Goal: Task Accomplishment & Management: Manage account settings

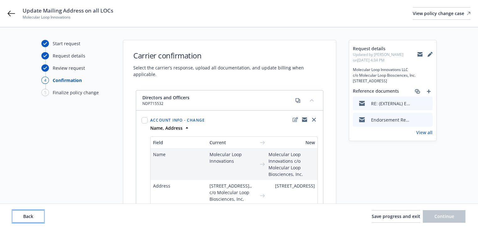
click at [35, 212] on button "Back" at bounding box center [28, 216] width 31 height 13
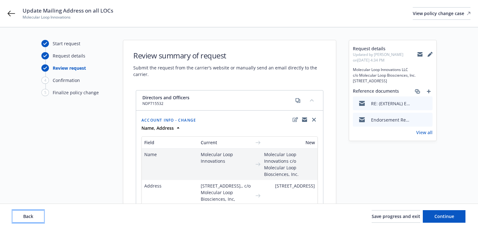
click at [35, 212] on button "Back" at bounding box center [28, 216] width 31 height 13
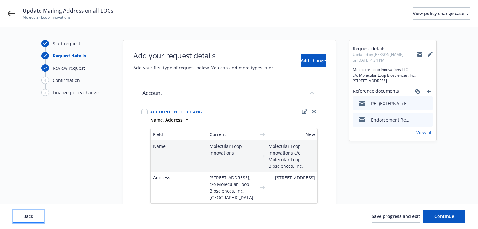
click at [35, 212] on button "Back" at bounding box center [28, 216] width 31 height 13
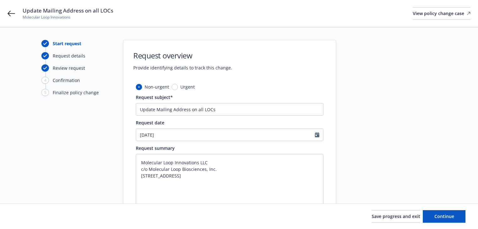
click at [63, 177] on div "Start request Request details Review request 4 Confirmation 5 Finalize policy c…" at bounding box center [75, 162] width 69 height 245
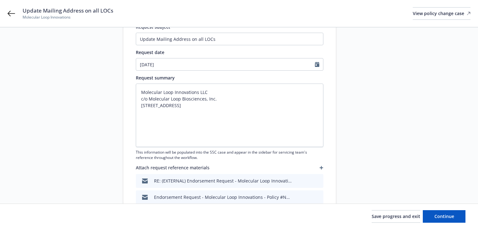
scroll to position [75, 0]
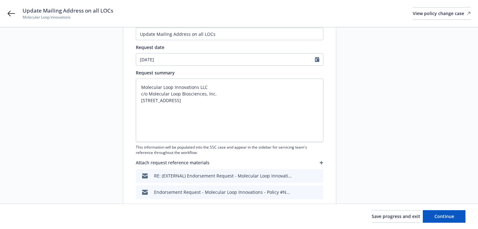
click at [405, 156] on div at bounding box center [393, 87] width 88 height 245
click at [443, 215] on span "Continue" at bounding box center [445, 216] width 20 height 6
type textarea "x"
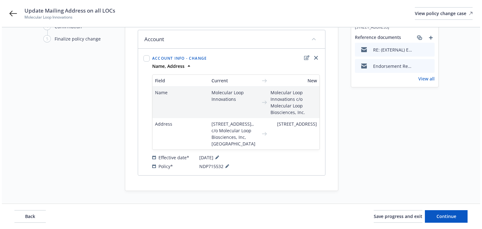
scroll to position [59, 0]
click at [216, 157] on icon at bounding box center [214, 157] width 3 height 3
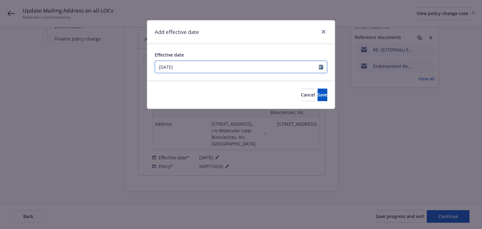
click at [206, 65] on input "08/06/2025" at bounding box center [237, 67] width 164 height 12
select select "8"
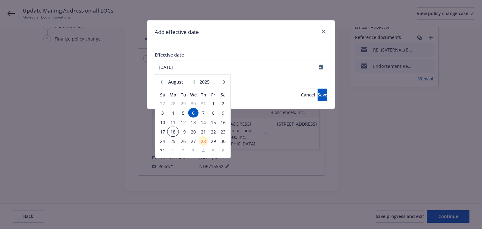
click at [174, 134] on span "18" at bounding box center [172, 132] width 9 height 8
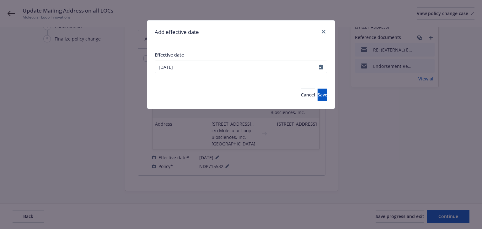
type input "08/18/2025"
click at [317, 96] on span "Save" at bounding box center [322, 95] width 10 height 6
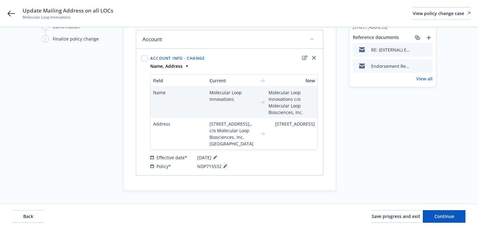
click at [223, 167] on icon at bounding box center [225, 166] width 4 height 4
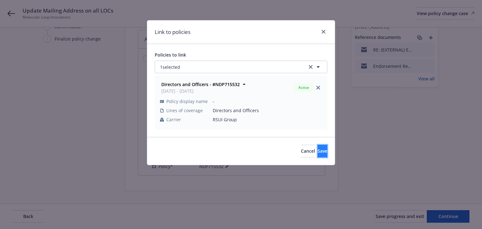
click at [317, 149] on span "Save" at bounding box center [322, 151] width 10 height 6
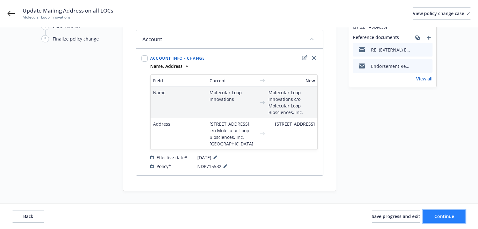
click at [438, 218] on span "Continue" at bounding box center [445, 216] width 20 height 6
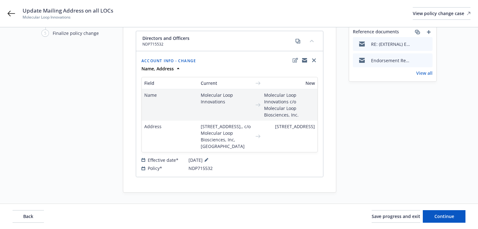
click at [217, 196] on div "Start request Request details Review request 4 Confirmation 5 Finalize policy c…" at bounding box center [239, 99] width 478 height 262
click at [296, 60] on icon "edit" at bounding box center [295, 60] width 5 height 5
select select "US"
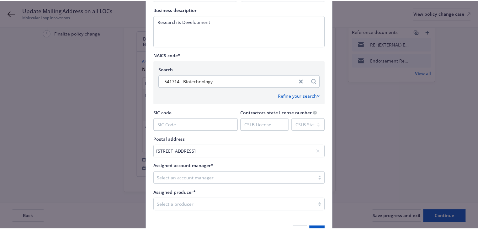
scroll to position [260, 0]
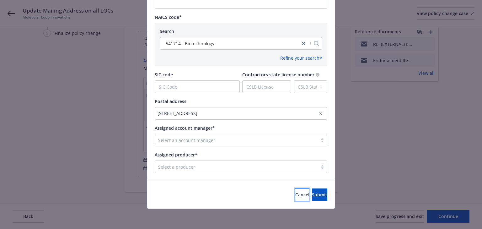
click at [295, 199] on button "Cancel" at bounding box center [302, 194] width 14 height 13
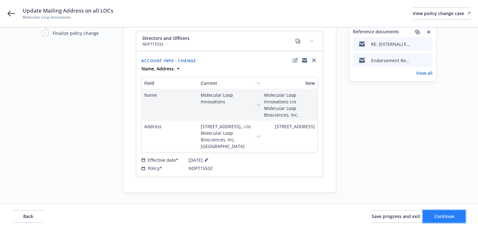
click at [444, 222] on button "Continue" at bounding box center [444, 216] width 43 height 13
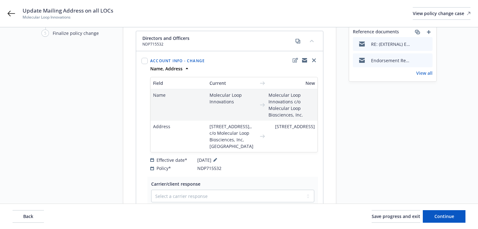
click at [387, 178] on div "Request details Updated by Melody Zhang on 08/28/2025, 9:55 AM Molecular Loop I…" at bounding box center [393, 156] width 88 height 350
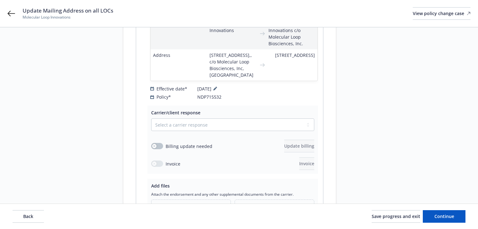
scroll to position [135, 0]
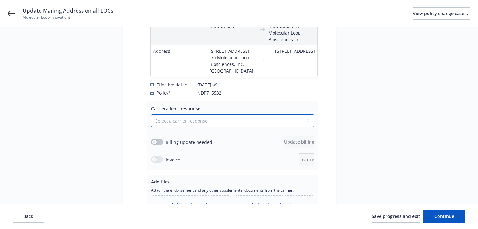
click at [196, 119] on select "Select a carrier response Accepted Accepted with revision No endorsement needed…" at bounding box center [232, 120] width 163 height 13
select select "ACCEPTED"
click at [151, 114] on select "Select a carrier response Accepted Accepted with revision No endorsement needed…" at bounding box center [232, 120] width 163 height 13
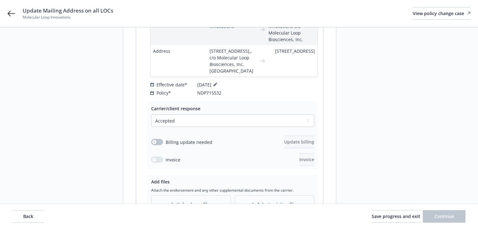
click at [99, 131] on div "Start request Request details Review request 4 Confirmation 5 Finalize policy c…" at bounding box center [75, 80] width 69 height 350
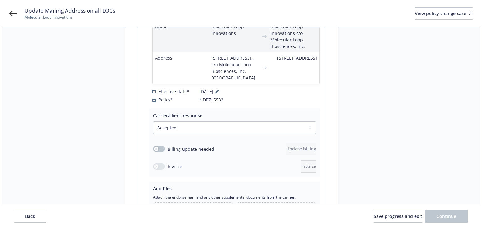
scroll to position [198, 0]
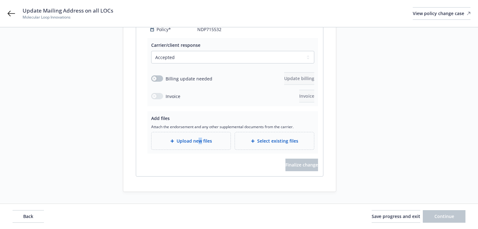
click at [200, 140] on span "Upload new files" at bounding box center [194, 140] width 35 height 7
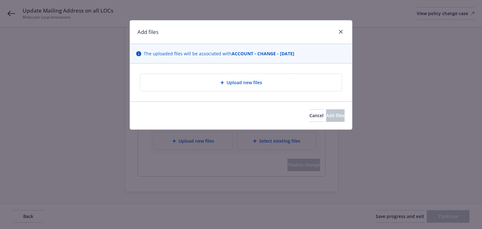
click at [233, 84] on span "Upload new files" at bounding box center [244, 82] width 35 height 7
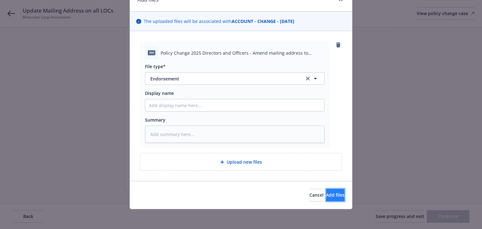
click at [329, 193] on span "Add files" at bounding box center [335, 195] width 19 height 6
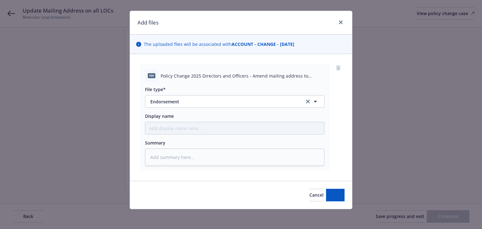
type textarea "x"
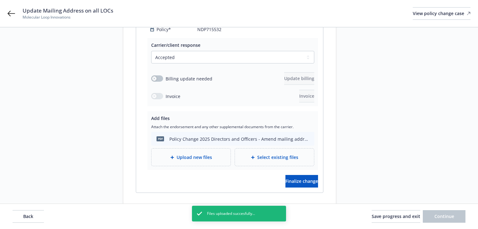
click at [332, 172] on div "Directors and Officers NDP715532 Account info - Change Name, Address Field Curr…" at bounding box center [229, 50] width 213 height 316
click at [296, 186] on button "Finalize change" at bounding box center [301, 181] width 33 height 13
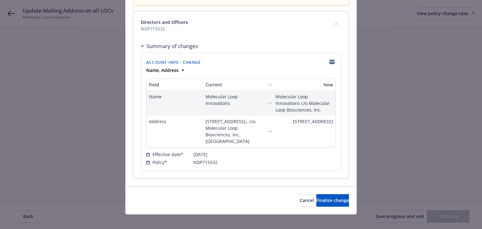
scroll to position [88, 0]
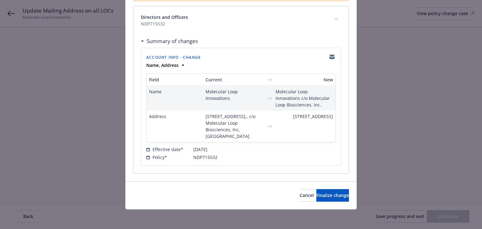
click at [332, 187] on div "Cancel Finalize change" at bounding box center [240, 195] width 231 height 28
drag, startPoint x: 332, startPoint y: 188, endPoint x: 333, endPoint y: 196, distance: 7.6
click at [333, 190] on div "Cancel Finalize change" at bounding box center [240, 195] width 231 height 28
click at [333, 196] on span "Finalize change" at bounding box center [332, 195] width 33 height 6
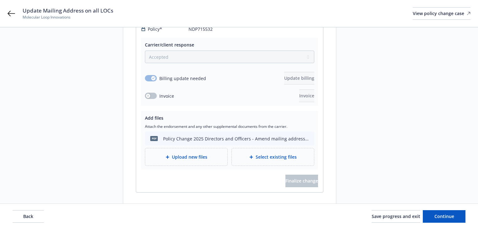
scroll to position [207, 0]
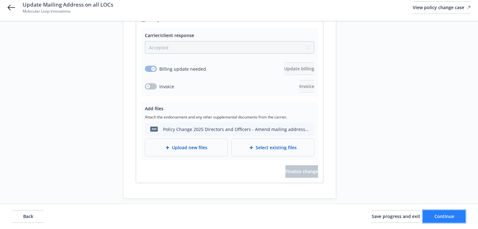
click at [452, 218] on span "Continue" at bounding box center [445, 216] width 20 height 6
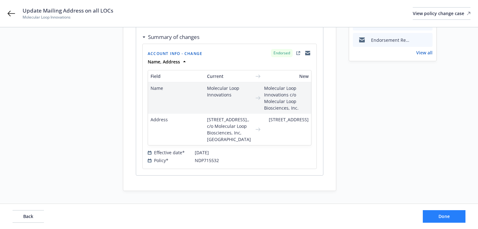
scroll to position [92, 0]
click at [432, 217] on button "Done" at bounding box center [444, 216] width 43 height 13
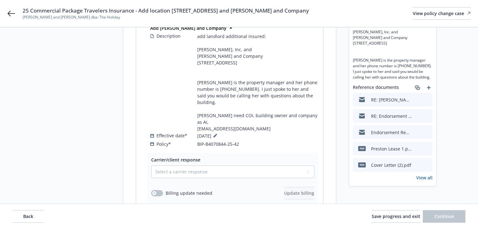
scroll to position [100, 0]
drag, startPoint x: 192, startPoint y: 131, endPoint x: 275, endPoint y: 132, distance: 83.5
click at [275, 140] on div "Policy* BIP-B4070844-25-42" at bounding box center [234, 143] width 168 height 7
copy div "BIP-B4070844-25-42"
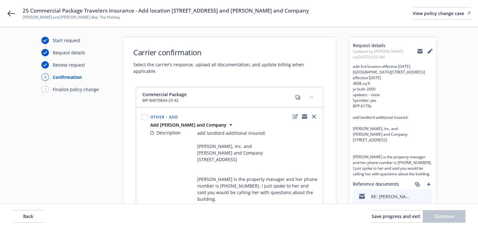
scroll to position [0, 0]
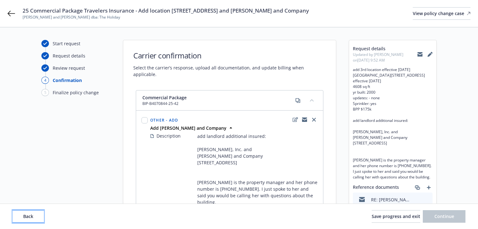
click at [36, 212] on button "Back" at bounding box center [28, 216] width 31 height 13
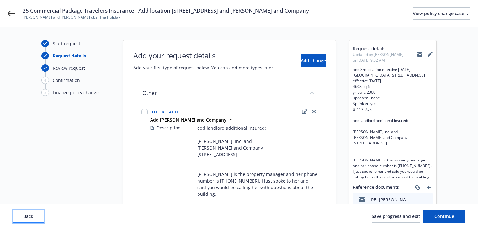
click at [36, 212] on button "Back" at bounding box center [28, 216] width 31 height 13
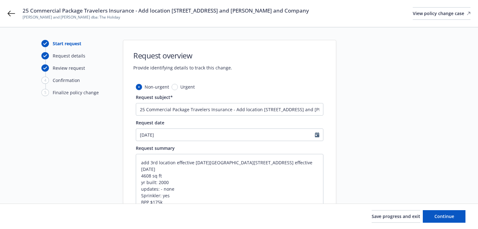
click at [36, 212] on div "Save progress and exit Continue" at bounding box center [239, 216] width 453 height 13
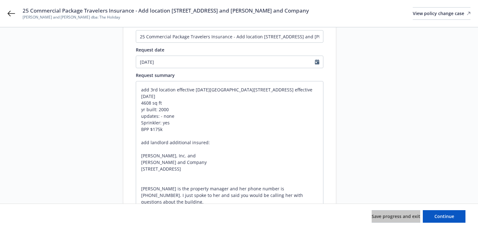
scroll to position [75, 0]
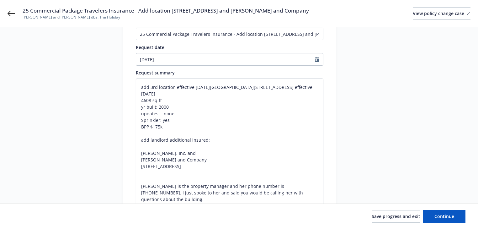
click at [76, 174] on div "Start request Request details Review request 4 Confirmation 5 Finalize policy c…" at bounding box center [75, 158] width 69 height 386
click at [404, 181] on div at bounding box center [393, 158] width 88 height 386
click at [441, 215] on span "Continue" at bounding box center [445, 216] width 20 height 6
type textarea "x"
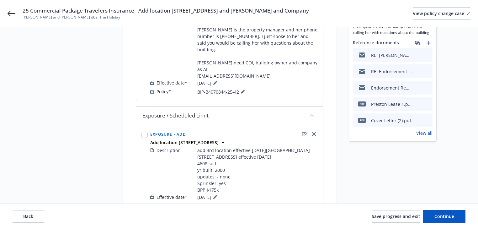
scroll to position [176, 0]
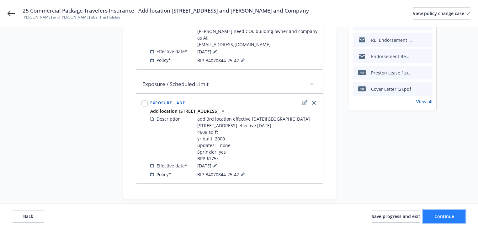
click at [446, 216] on span "Continue" at bounding box center [445, 216] width 20 height 6
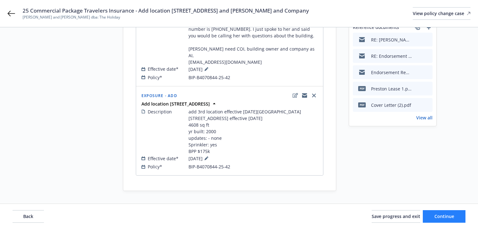
scroll to position [166, 0]
click at [446, 216] on span "Continue" at bounding box center [445, 216] width 20 height 6
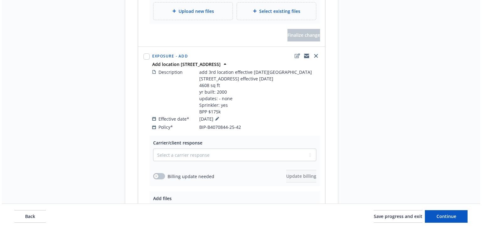
scroll to position [376, 0]
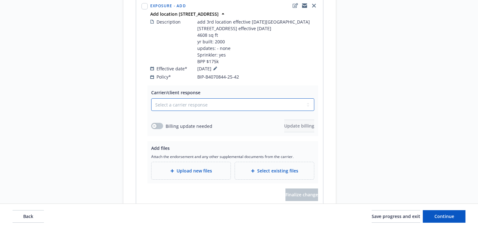
click at [210, 98] on select "Select a carrier response Accepted Accepted with revision No endorsement needed…" at bounding box center [232, 104] width 163 height 13
select select "ACCEPTED"
click at [151, 98] on select "Select a carrier response Accepted Accepted with revision No endorsement needed…" at bounding box center [232, 104] width 163 height 13
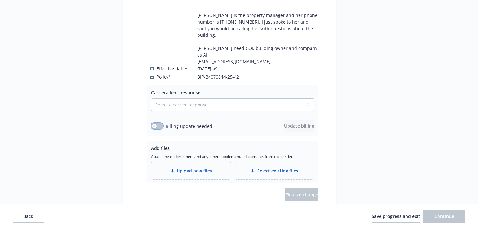
click at [157, 123] on button "button" at bounding box center [157, 126] width 12 height 6
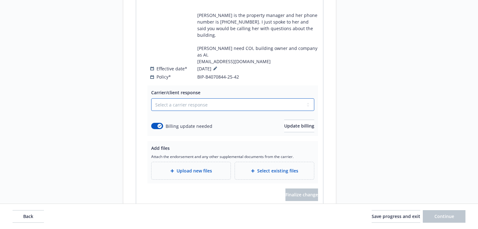
click at [213, 98] on select "Select a carrier response Accepted Accepted with revision No endorsement needed…" at bounding box center [232, 104] width 163 height 13
select select "ACCEPTED"
click at [151, 98] on select "Select a carrier response Accepted Accepted with revision No endorsement needed…" at bounding box center [232, 104] width 163 height 13
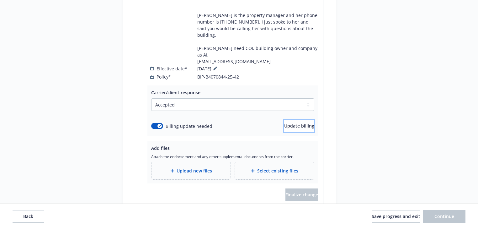
click at [284, 123] on span "Update billing" at bounding box center [299, 126] width 30 height 6
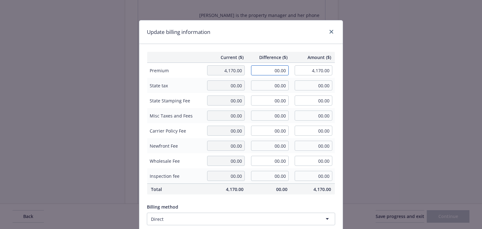
drag, startPoint x: 268, startPoint y: 70, endPoint x: 349, endPoint y: 69, distance: 81.6
click at [346, 69] on div "Update billing information Current ($) Difference ($) Amount ($) Premium 4,170.…" at bounding box center [241, 114] width 482 height 229
type input "526.00"
type input "4,696.00"
type input "78.9"
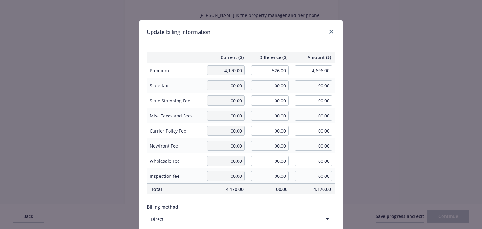
click at [275, 36] on div "Update billing information" at bounding box center [240, 32] width 203 height 24
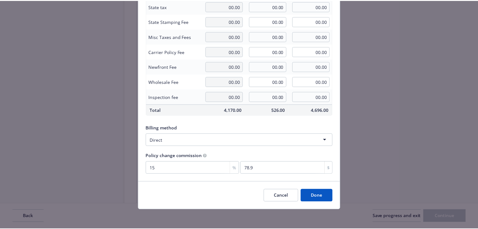
scroll to position [80, 0]
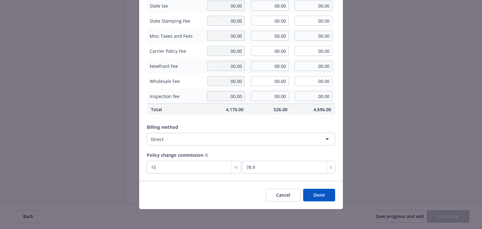
click at [319, 193] on button "Done" at bounding box center [319, 195] width 32 height 13
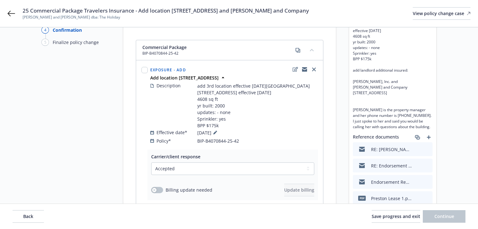
scroll to position [0, 0]
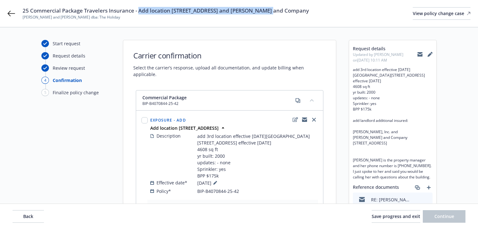
drag, startPoint x: 139, startPoint y: 11, endPoint x: 268, endPoint y: 14, distance: 129.0
click at [268, 14] on span "25 Commercial Package Travelers Insurance - Add location 6242 Preston Ave Liver…" at bounding box center [166, 11] width 286 height 8
copy span "Add location 6242 Preston Ave Livermore CA 94551"
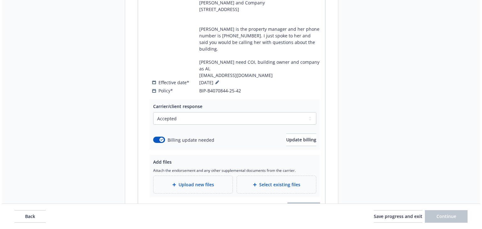
scroll to position [400, 0]
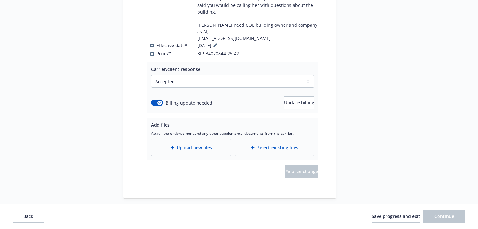
click at [193, 146] on div "Upload new files" at bounding box center [191, 147] width 79 height 17
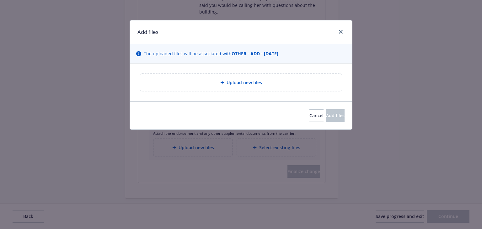
click at [233, 87] on div "Upload new files" at bounding box center [240, 82] width 201 height 17
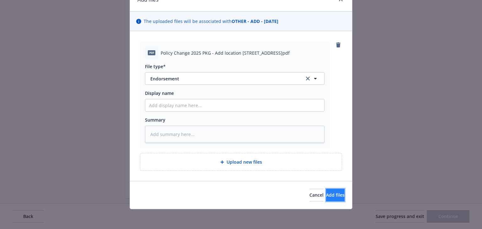
click at [331, 194] on span "Add files" at bounding box center [335, 195] width 19 height 6
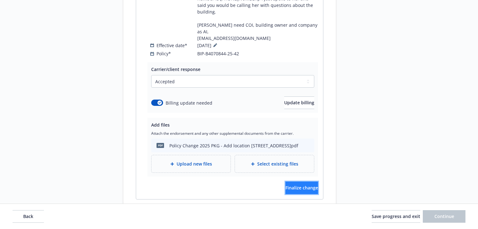
click at [311, 182] on button "Finalize change" at bounding box center [301, 187] width 33 height 13
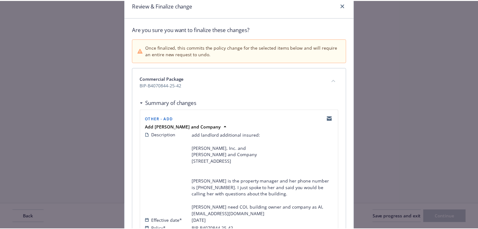
scroll to position [0, 0]
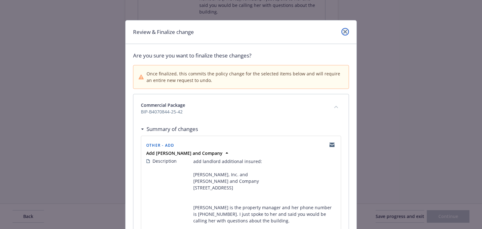
click at [345, 32] on icon "close" at bounding box center [345, 32] width 4 height 4
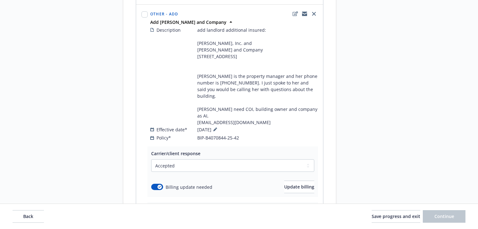
scroll to position [416, 0]
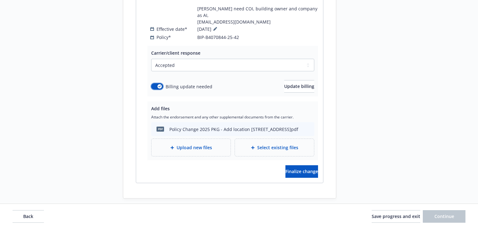
click at [154, 83] on button "button" at bounding box center [157, 86] width 12 height 6
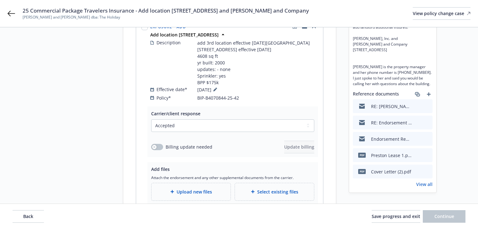
scroll to position [90, 0]
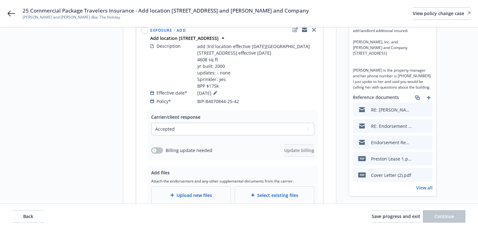
click at [421, 184] on link "View all" at bounding box center [424, 187] width 16 height 7
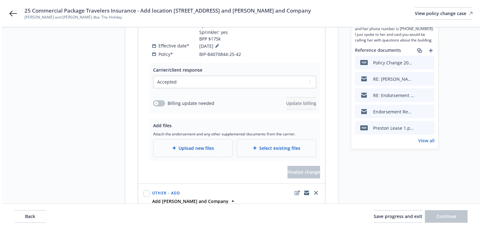
scroll to position [140, 0]
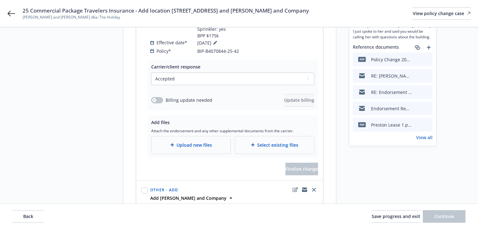
click at [201, 144] on span "Upload new files" at bounding box center [194, 144] width 35 height 7
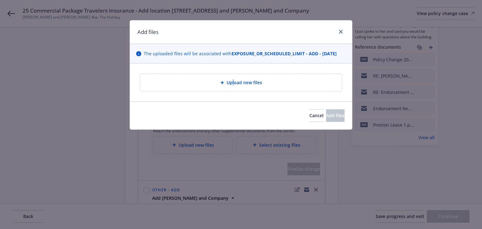
click at [233, 92] on div "Upload new files" at bounding box center [241, 82] width 222 height 38
click at [233, 89] on div "Upload new files" at bounding box center [240, 82] width 201 height 17
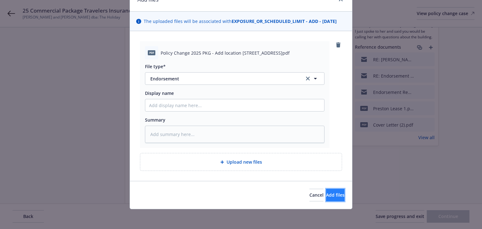
click at [326, 192] on span "Add files" at bounding box center [335, 195] width 19 height 6
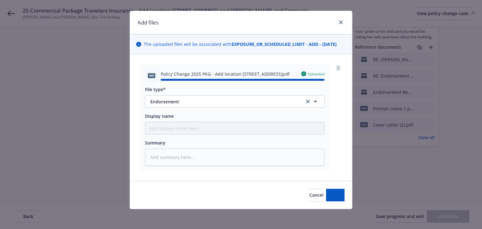
type textarea "x"
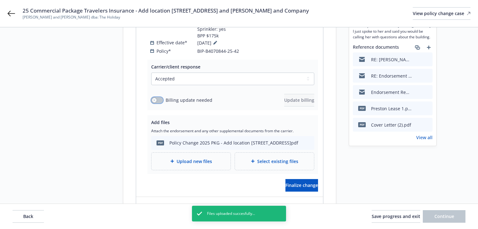
click at [153, 99] on icon "button" at bounding box center [154, 100] width 3 height 3
click at [297, 100] on span "Update billing" at bounding box center [299, 100] width 30 height 6
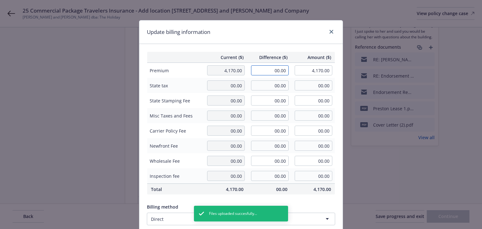
drag, startPoint x: 294, startPoint y: 69, endPoint x: 406, endPoint y: 77, distance: 112.6
click at [394, 77] on div "Update billing information Current ($) Difference ($) Amount ($) Premium 4,170.…" at bounding box center [241, 114] width 482 height 229
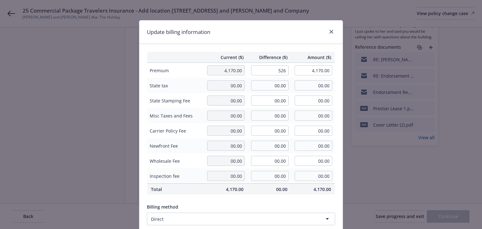
type input "526.00"
type input "4,696.00"
type input "78.9"
click at [315, 40] on div "Update billing information" at bounding box center [240, 32] width 203 height 24
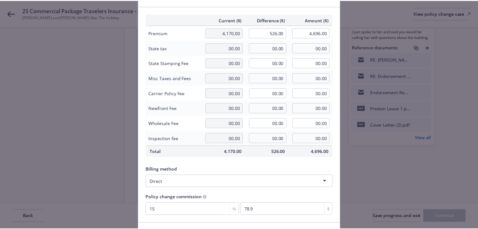
scroll to position [80, 0]
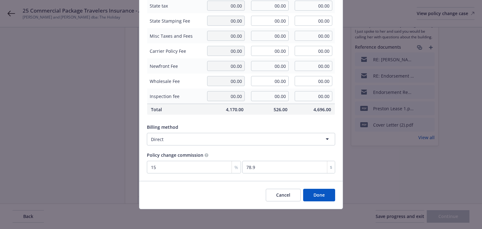
click at [326, 196] on button "Done" at bounding box center [319, 195] width 32 height 13
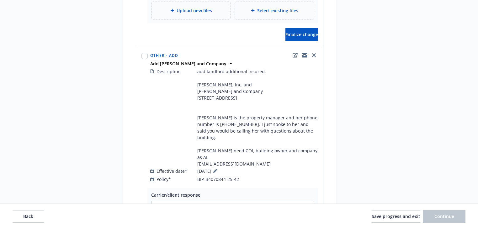
scroll to position [416, 0]
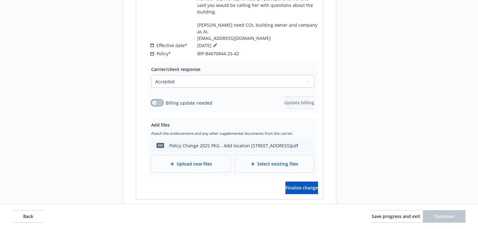
click at [161, 99] on button "button" at bounding box center [157, 102] width 12 height 6
click at [161, 100] on div "button" at bounding box center [159, 102] width 4 height 4
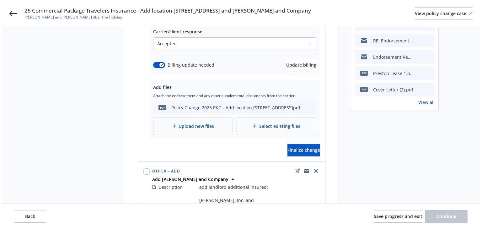
scroll to position [215, 0]
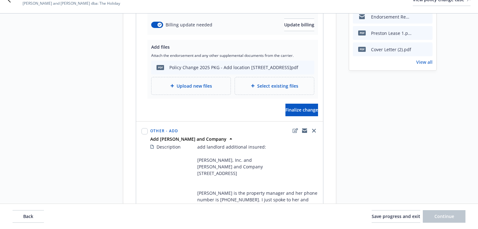
click at [371, 173] on div "Request details Updated by Melody Zhang on 08/28/2025, 10:11 AM add 3rd locatio…" at bounding box center [393, 120] width 88 height 591
click at [287, 113] on button "Finalize change" at bounding box center [301, 110] width 33 height 13
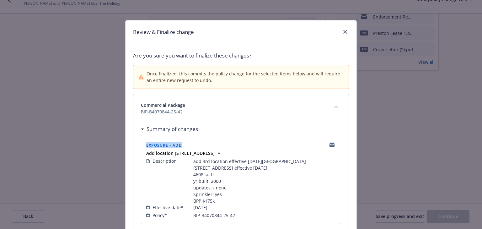
drag, startPoint x: 145, startPoint y: 142, endPoint x: 190, endPoint y: 145, distance: 45.0
click at [190, 145] on div "Exposure - Add" at bounding box center [241, 145] width 192 height 10
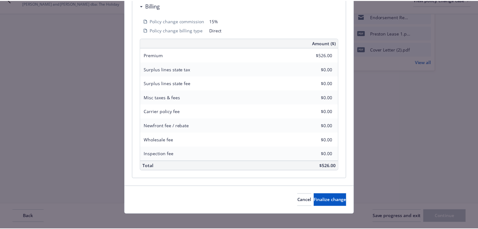
scroll to position [241, 0]
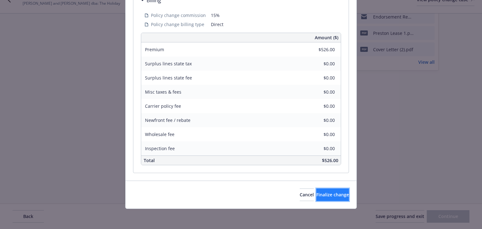
click at [316, 197] on span "Finalize change" at bounding box center [332, 194] width 33 height 6
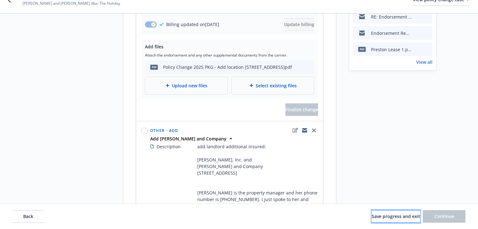
click at [388, 221] on button "Save progress and exit" at bounding box center [396, 216] width 49 height 13
select select "ACCEPTED"
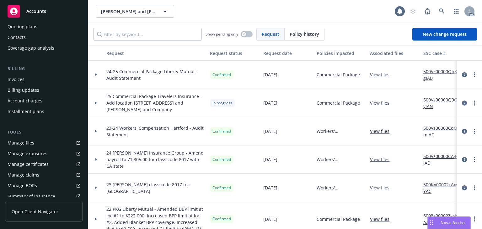
scroll to position [100, 0]
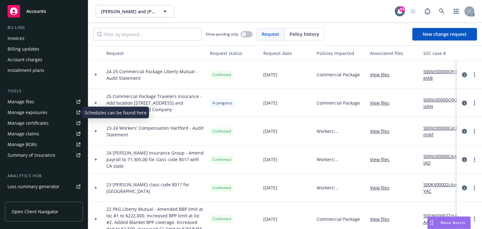
click at [38, 113] on div "Manage exposures" at bounding box center [28, 112] width 40 height 10
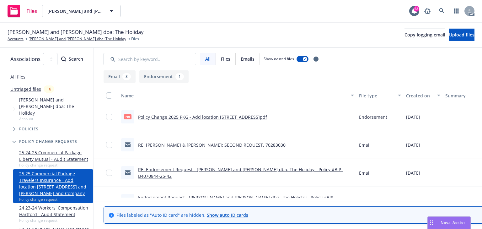
scroll to position [0, 118]
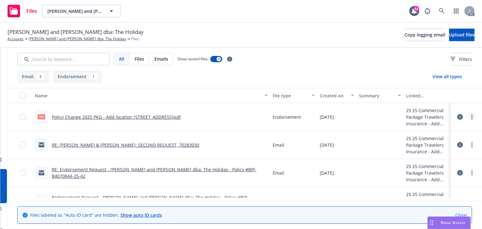
click at [468, 116] on link "more" at bounding box center [472, 117] width 8 height 8
click at [445, 131] on link "Archive" at bounding box center [436, 129] width 62 height 13
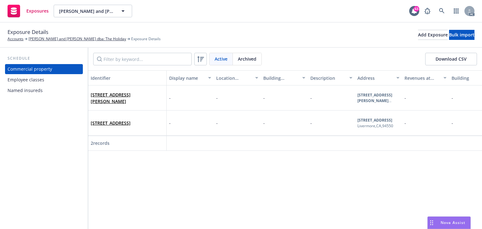
click at [132, 68] on div "Active Archived Download CSV" at bounding box center [285, 59] width 394 height 23
click at [131, 59] on input "Filter by keyword..." at bounding box center [142, 59] width 99 height 13
click at [418, 37] on div "Add Exposure" at bounding box center [433, 34] width 30 height 9
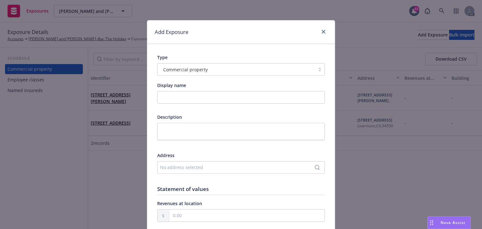
click at [198, 167] on div "No address selected" at bounding box center [238, 167] width 156 height 7
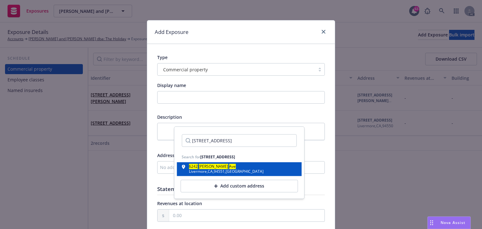
type input "6242 Preston Ave"
click at [228, 170] on div "Livermore , CA , 94551 , USA" at bounding box center [226, 172] width 75 height 4
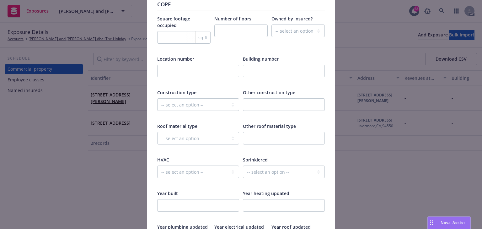
scroll to position [728, 0]
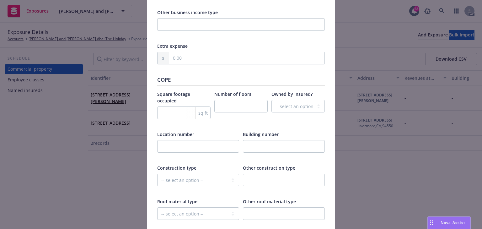
click at [195, 107] on div "sq ft" at bounding box center [202, 113] width 15 height 12
click at [181, 106] on input "number" at bounding box center [183, 112] width 53 height 13
paste input "4608"
type input "4608"
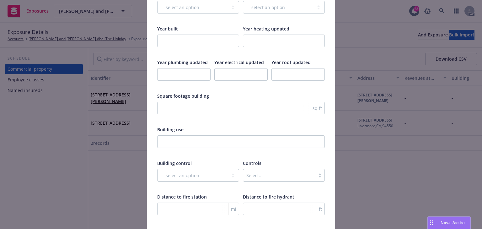
scroll to position [967, 0]
click at [179, 35] on input "number" at bounding box center [198, 41] width 82 height 13
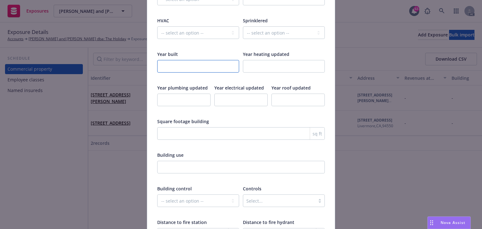
click at [174, 60] on input "number" at bounding box center [198, 66] width 82 height 13
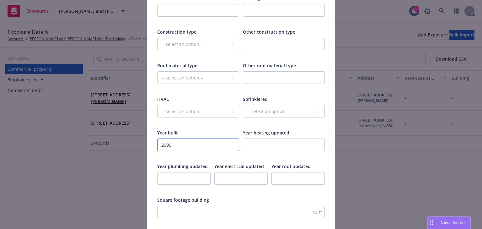
scroll to position [867, 0]
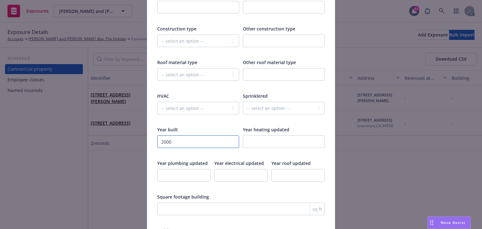
type input "2000"
click at [272, 102] on select "-- select an option -- Fully None Partially" at bounding box center [284, 108] width 82 height 13
select select "FULLY"
click at [243, 102] on select "-- select an option -- Fully None Partially" at bounding box center [284, 108] width 82 height 13
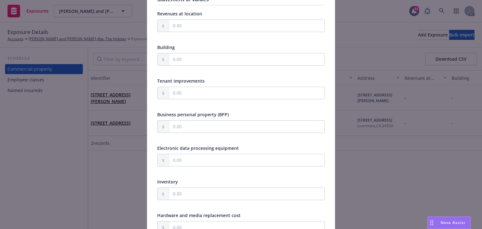
scroll to position [189, 0]
click at [199, 129] on input "text" at bounding box center [246, 127] width 155 height 12
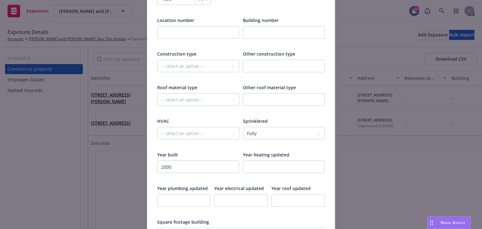
scroll to position [1043, 0]
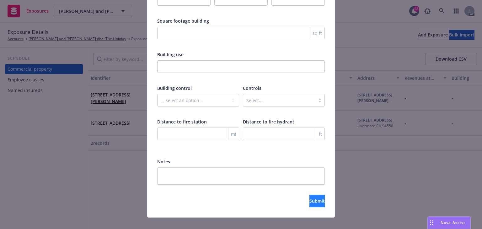
type input "175,000.00"
click at [310, 198] on span "Submit" at bounding box center [316, 201] width 15 height 6
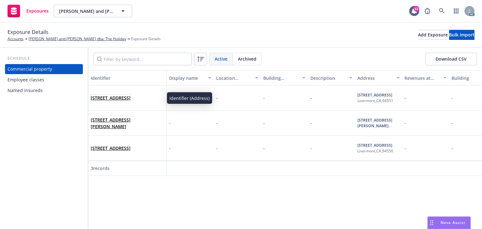
click at [122, 96] on link "6242 Preston Ave, Livermore, CA, 94551, USA" at bounding box center [111, 98] width 40 height 6
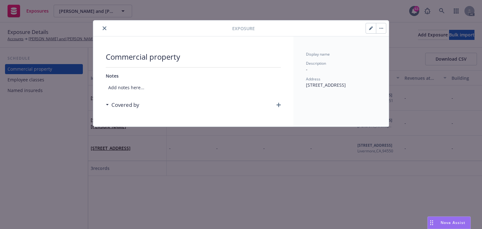
click at [281, 106] on div "Commercial property Notes Add notes here... Covered by" at bounding box center [193, 81] width 200 height 90
click at [280, 105] on icon "button" at bounding box center [278, 105] width 4 height 4
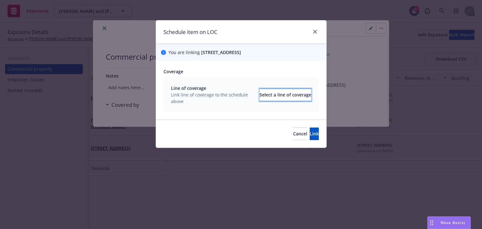
click at [289, 97] on div "Select a line of coverage" at bounding box center [285, 95] width 52 height 12
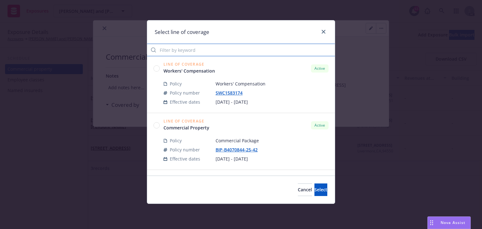
click at [216, 49] on input "Filter by keyword" at bounding box center [241, 50] width 188 height 13
type input "0844"
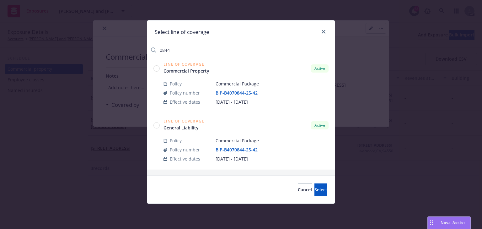
click at [157, 65] on circle at bounding box center [157, 68] width 6 height 6
click at [314, 191] on span "Select" at bounding box center [320, 189] width 13 height 6
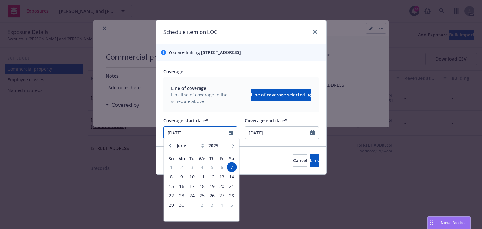
drag, startPoint x: 216, startPoint y: 133, endPoint x: 178, endPoint y: 138, distance: 39.0
click at [101, 136] on div "Schedule item on LOC You are linking 6242 Preston Ave, Livermore, CA, 94551, US…" at bounding box center [241, 114] width 482 height 229
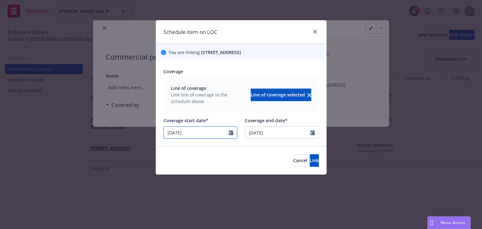
click at [232, 135] on icon "Calendar" at bounding box center [231, 132] width 4 height 5
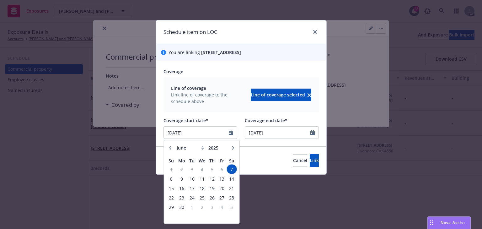
click at [234, 150] on button "button" at bounding box center [233, 148] width 8 height 8
click at [233, 149] on button "button" at bounding box center [233, 148] width 8 height 8
select select "8"
click at [191, 207] on span "26" at bounding box center [192, 207] width 8 height 8
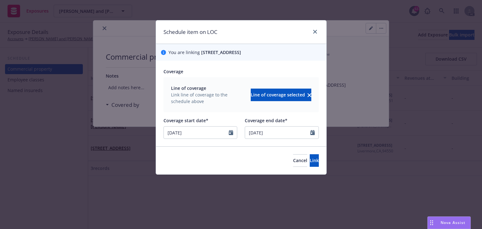
type input "08/26/2025"
click at [310, 159] on span "Link" at bounding box center [314, 160] width 9 height 6
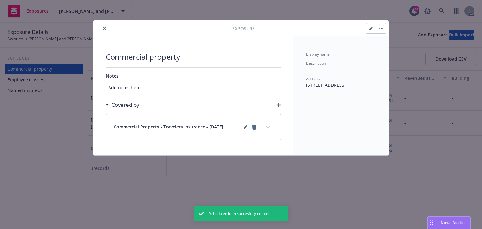
click at [267, 127] on icon "expand content" at bounding box center [268, 126] width 4 height 2
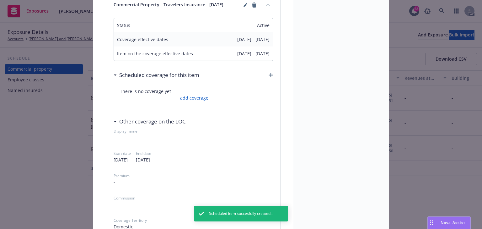
scroll to position [125, 0]
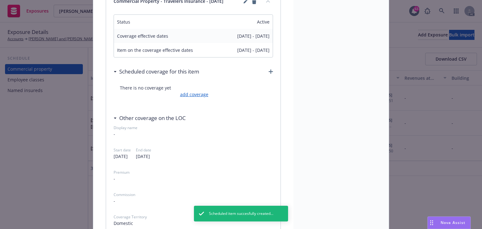
click at [199, 94] on link "add coverage" at bounding box center [194, 94] width 30 height 7
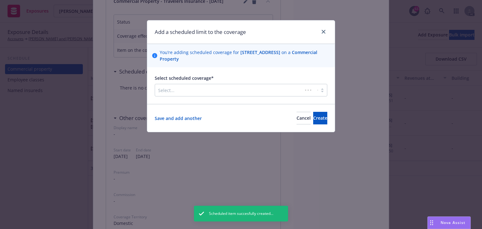
click at [199, 94] on div "Select..." at bounding box center [228, 90] width 147 height 10
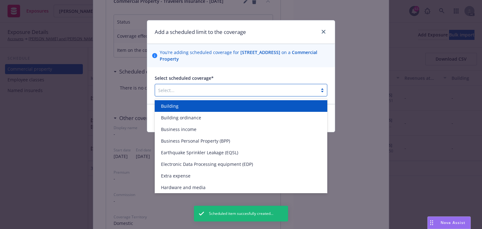
click at [193, 110] on div "Building" at bounding box center [241, 106] width 173 height 12
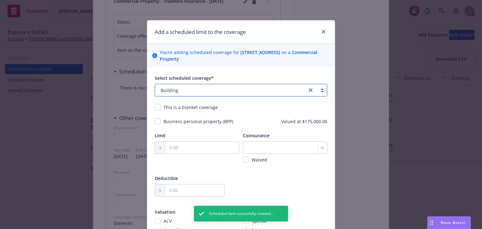
drag, startPoint x: 197, startPoint y: 90, endPoint x: 131, endPoint y: 95, distance: 66.1
click at [136, 95] on div "Add a scheduled limit to the coverage You’re adding scheduled coverage for 6242…" at bounding box center [241, 114] width 482 height 229
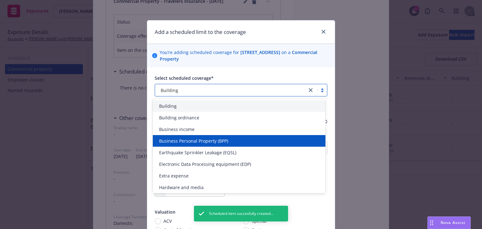
click at [200, 139] on span "Business Personal Property (BPP)" at bounding box center [193, 140] width 69 height 7
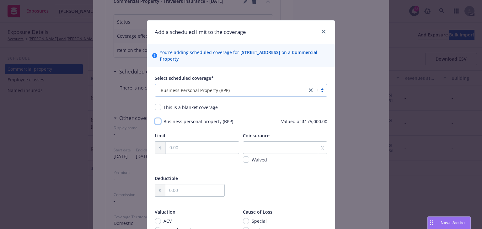
click at [155, 123] on input "checkbox" at bounding box center [158, 121] width 6 height 6
checkbox input "true"
click at [195, 151] on input "text" at bounding box center [202, 147] width 73 height 12
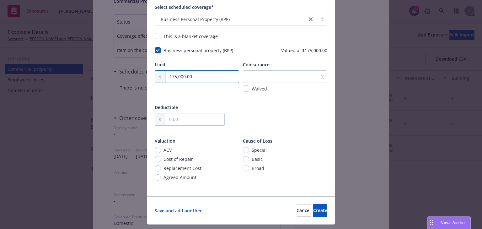
scroll to position [86, 0]
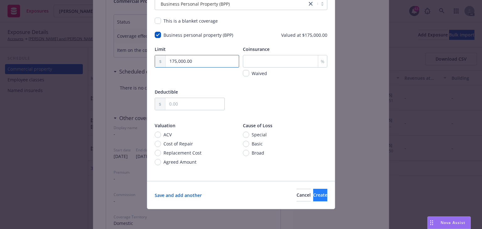
type input "175,000.00"
click at [313, 192] on span "Create" at bounding box center [320, 195] width 14 height 6
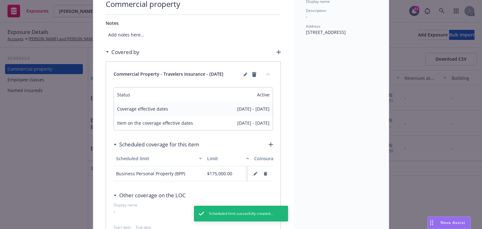
scroll to position [0, 0]
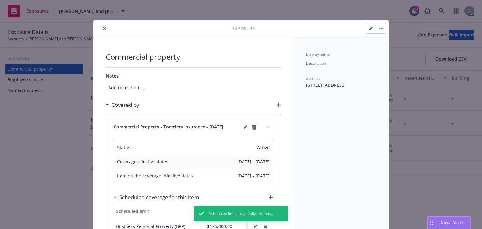
click at [279, 104] on icon "button" at bounding box center [278, 105] width 4 height 4
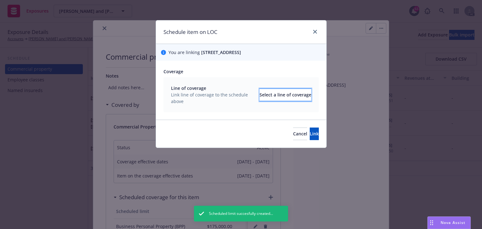
click at [272, 96] on div "Select a line of coverage" at bounding box center [285, 95] width 52 height 12
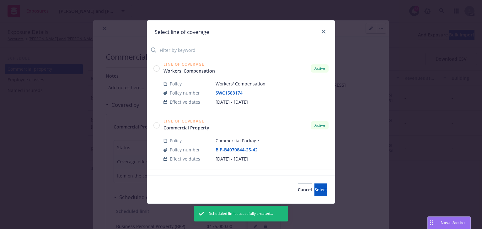
click at [200, 51] on input "Filter by keyword" at bounding box center [241, 50] width 188 height 13
paste input "4608"
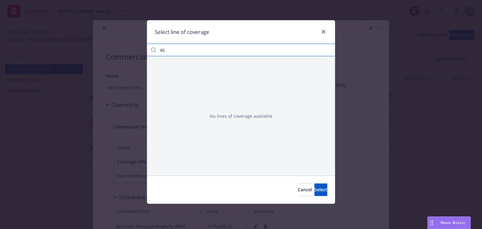
type input "4"
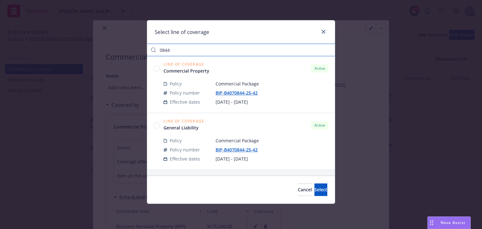
type input "0844"
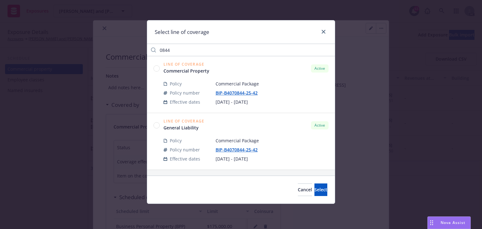
click at [157, 123] on circle at bounding box center [157, 125] width 6 height 6
click at [317, 190] on button "Select" at bounding box center [320, 189] width 13 height 13
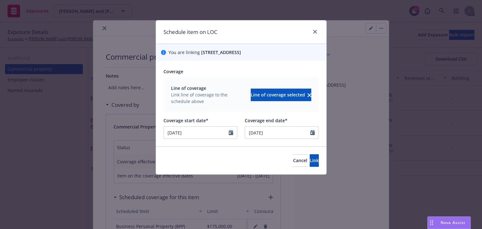
click at [231, 135] on div at bounding box center [233, 132] width 8 height 12
click at [230, 133] on icon "Calendar" at bounding box center [231, 132] width 4 height 5
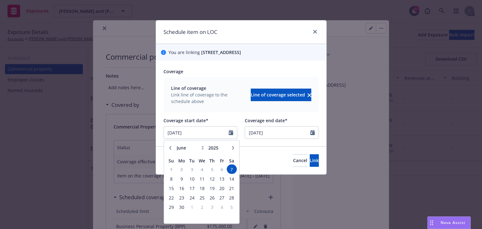
click at [234, 147] on icon "button" at bounding box center [233, 148] width 4 height 4
select select "8"
click at [188, 207] on span "26" at bounding box center [192, 207] width 8 height 8
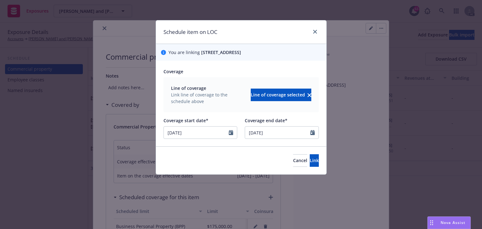
type input "08/26/2025"
click at [310, 162] on button "Link" at bounding box center [314, 160] width 9 height 13
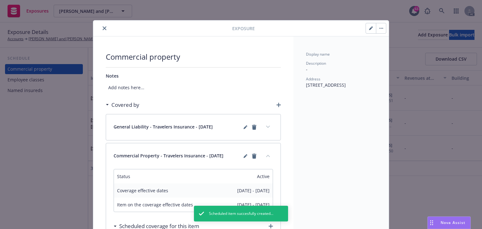
click at [269, 127] on button "expand content" at bounding box center [268, 127] width 10 height 10
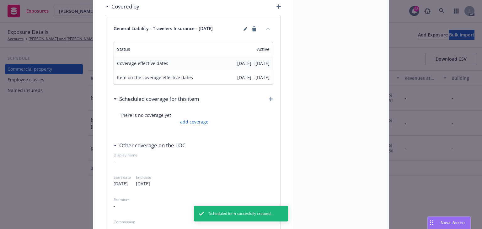
scroll to position [100, 0]
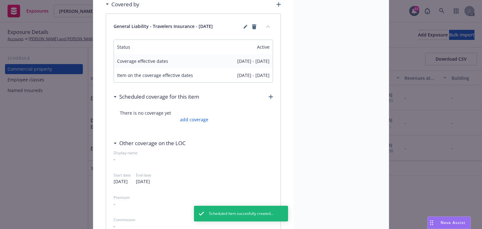
click at [187, 114] on span "There is no coverage yet" at bounding box center [193, 112] width 147 height 7
click at [198, 120] on link "add coverage" at bounding box center [194, 119] width 30 height 7
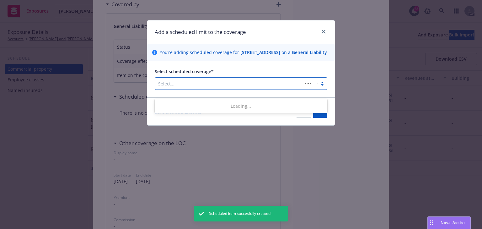
click at [202, 85] on div "Select..." at bounding box center [228, 83] width 147 height 10
click at [296, 116] on button "Cancel" at bounding box center [303, 111] width 14 height 13
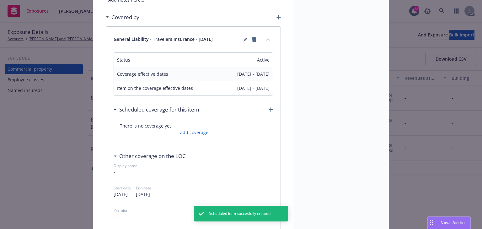
scroll to position [75, 0]
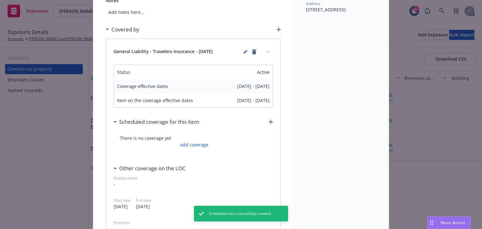
click at [266, 51] on icon "collapse content" at bounding box center [268, 52] width 4 height 2
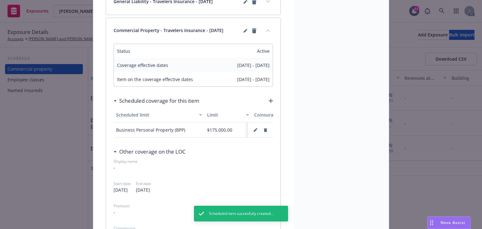
scroll to position [125, 0]
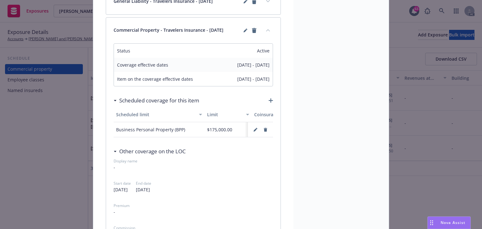
click at [225, 152] on div "Other coverage on the LOC" at bounding box center [193, 151] width 159 height 13
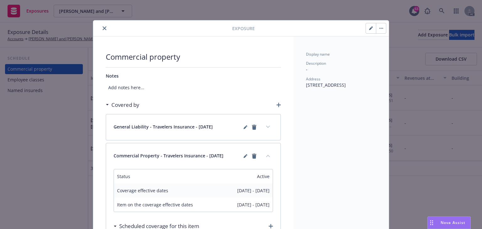
click at [368, 32] on button "button" at bounding box center [371, 28] width 10 height 10
select select "FULLY"
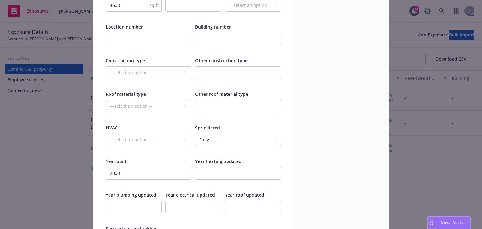
scroll to position [803, 0]
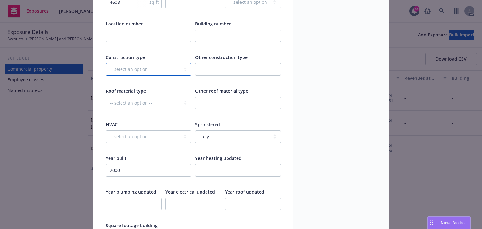
click at [133, 70] on select "-- select an option -- Fire Resistive (Masonry reinforced by structural Steel l…" at bounding box center [149, 69] width 86 height 13
select select "MASONRY_NON_COMBUSTIBLE"
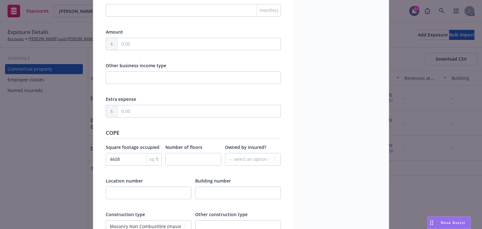
scroll to position [645, 0]
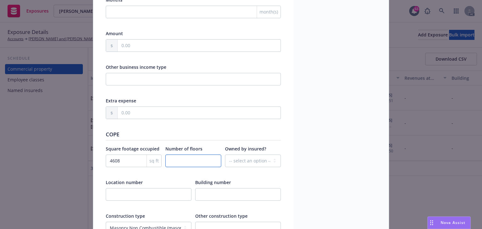
click at [194, 159] on input "number" at bounding box center [193, 160] width 56 height 13
type input "2"
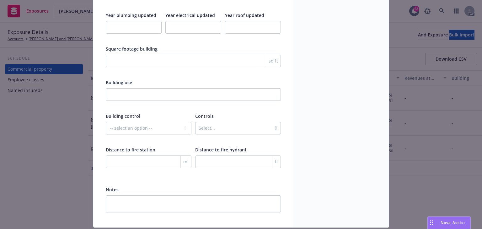
scroll to position [996, 0]
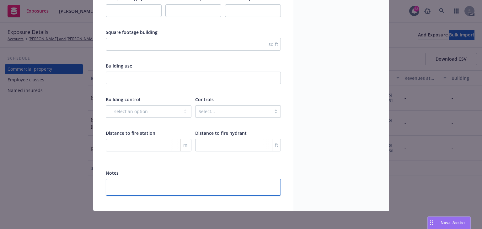
click at [140, 179] on textarea at bounding box center [193, 187] width 175 height 17
paste textarea "construction type"
type textarea "x"
type textarea "construction type"
type textarea "x"
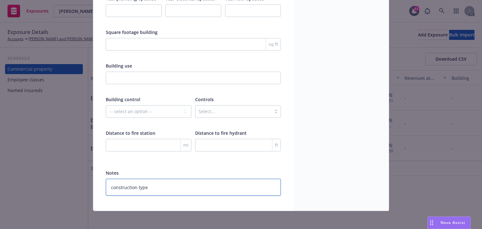
type textarea "construction type :"
type textarea "x"
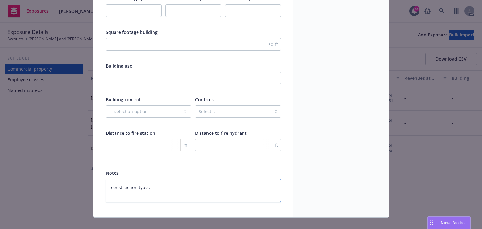
type textarea "construction type :"
click at [164, 186] on textarea "construction type :" at bounding box center [193, 191] width 175 height 24
type textarea "x"
type textarea "construction type :"
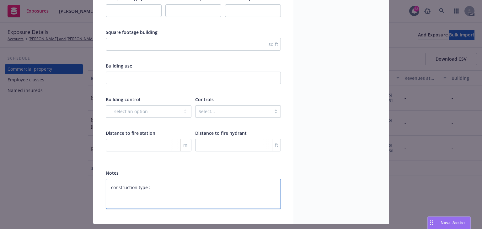
type textarea "x"
type textarea "construction type :"
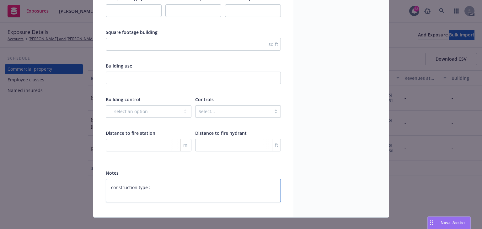
paste textarea "Masonry"
type textarea "x"
type textarea "construction type : Masonry"
type textarea "x"
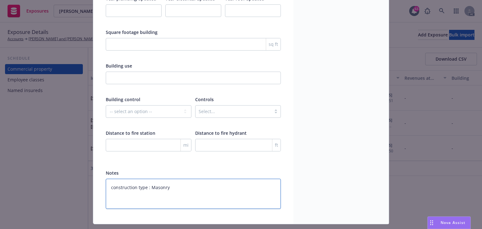
type textarea "construction type : Masonry"
click at [188, 185] on textarea "construction type : Masonry" at bounding box center [193, 194] width 175 height 30
type textarea "x"
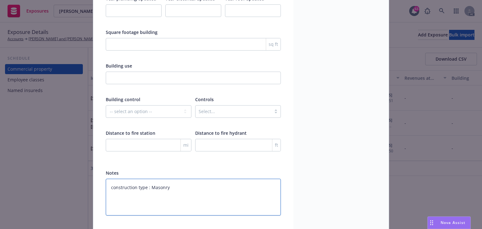
paste textarea "annual sales/rental receipts/association fees at this location? $50,000"
type textarea "construction type : Masonry annual sales/rental receipts/association fees at th…"
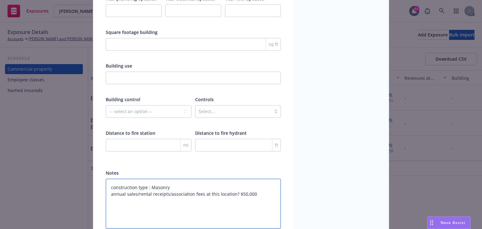
type textarea "x"
type textarea "construction type : Masonry annual sales/rental receipts/association fees at th…"
type textarea "x"
type textarea "construction type : Masonry annual sales/rental receipts/association fees at th…"
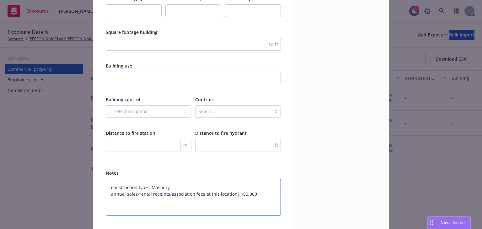
type textarea "x"
type textarea "construction type : Masonry annual sales/rental receipts/association fees at th…"
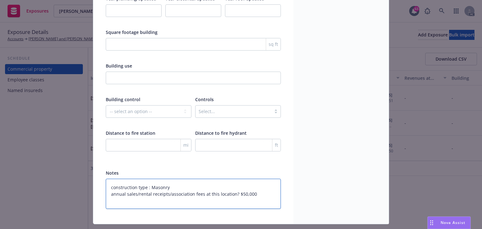
type textarea "x"
type textarea "construction type : Masonry annual sales/rental receipts/association fees at th…"
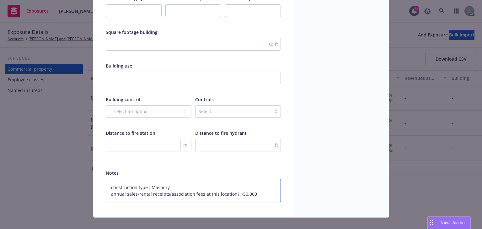
click at [233, 189] on textarea "construction type : Masonry annual sales/rental receipts/association fees at th…" at bounding box center [193, 191] width 175 height 24
type textarea "x"
type textarea "construction type : Masonry annual sales/rental receipts/association fees at th…"
type textarea "x"
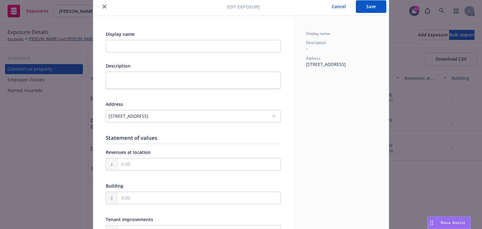
scroll to position [0, 0]
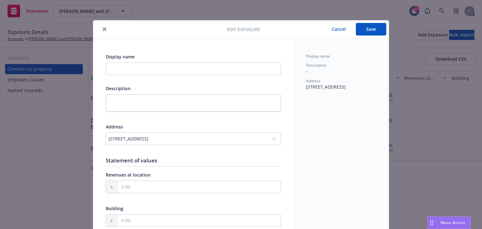
type textarea "construction type : Masonry annual sales/rental receipts/association fees at th…"
click at [367, 29] on button "Save" at bounding box center [371, 29] width 30 height 13
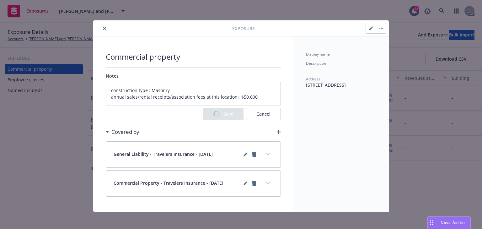
type textarea "x"
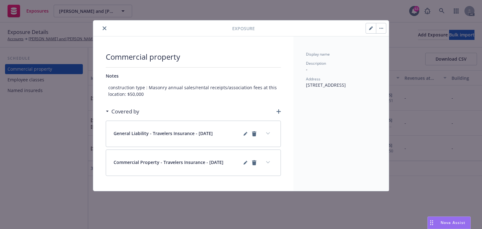
click at [102, 26] on button "close" at bounding box center [105, 28] width 8 height 8
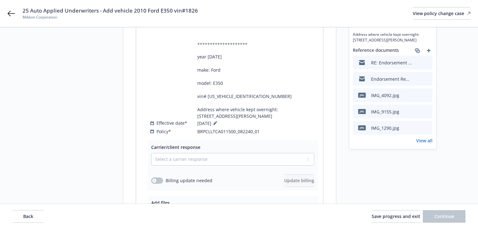
scroll to position [151, 0]
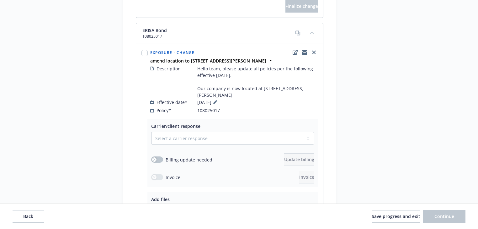
scroll to position [962, 0]
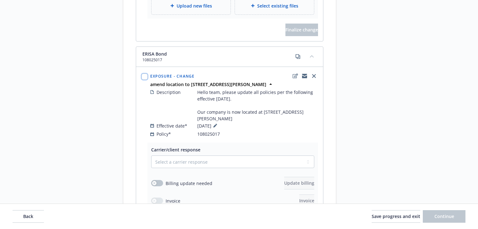
click at [144, 80] on input "checkbox" at bounding box center [144, 76] width 6 height 6
checkbox input "true"
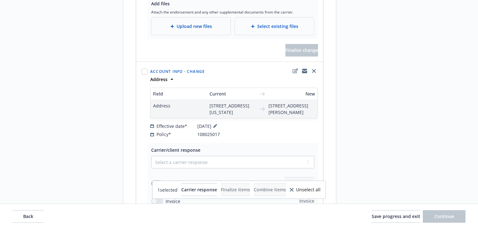
scroll to position [1187, 0]
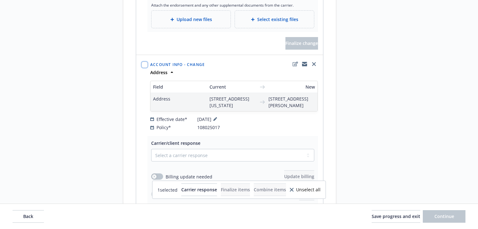
click at [144, 68] on input "checkbox" at bounding box center [144, 64] width 6 height 6
checkbox input "true"
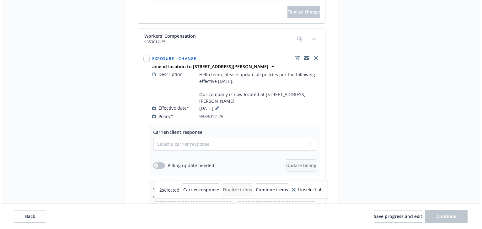
scroll to position [1438, 0]
click at [286, 184] on button "Combine items" at bounding box center [270, 189] width 32 height 13
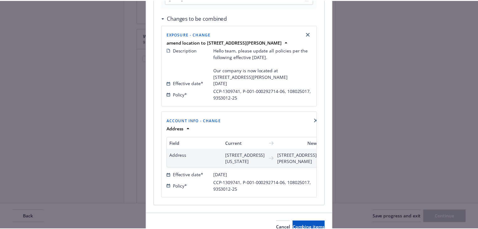
scroll to position [146, 0]
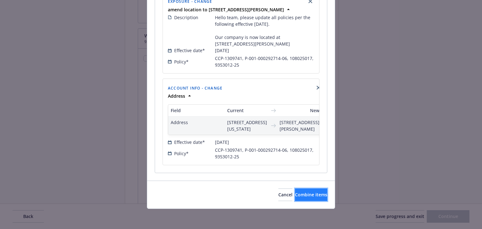
click at [297, 196] on span "Combine items" at bounding box center [311, 194] width 32 height 6
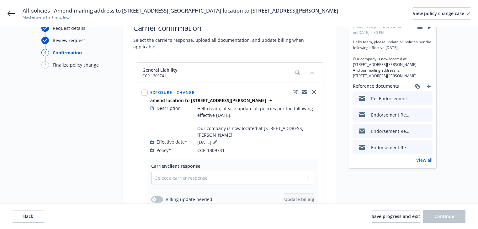
scroll to position [911, 0]
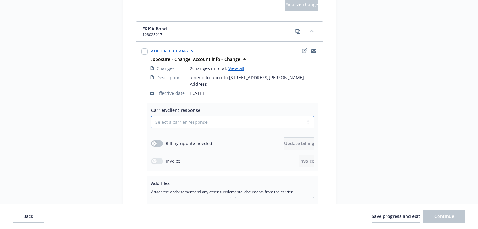
click at [207, 120] on select "Select a carrier response Accepted Accepted with revision No endorsement needed…" at bounding box center [232, 122] width 163 height 13
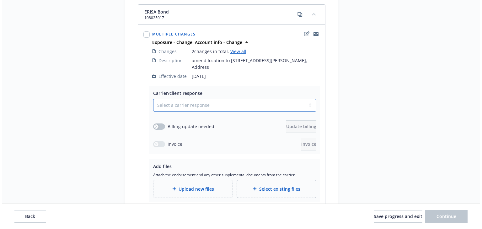
scroll to position [1012, 0]
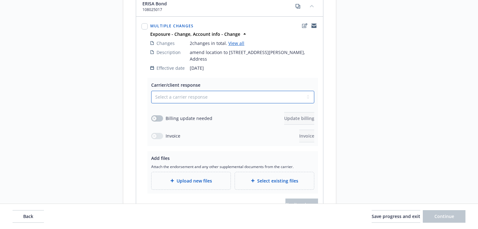
click at [193, 95] on select "Select a carrier response Accepted Accepted with revision No endorsement needed…" at bounding box center [232, 97] width 163 height 13
select select "DECLINED_BY_CARRIER"
click at [151, 91] on select "Select a carrier response Accepted Accepted with revision No endorsement needed…" at bounding box center [232, 97] width 163 height 13
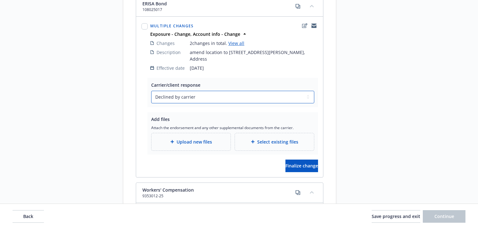
click at [220, 97] on select "Select a carrier response Accepted Accepted with revision No endorsement needed…" at bounding box center [232, 97] width 163 height 13
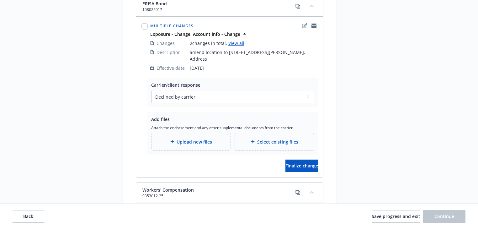
click at [305, 163] on span "Finalize change" at bounding box center [301, 166] width 33 height 6
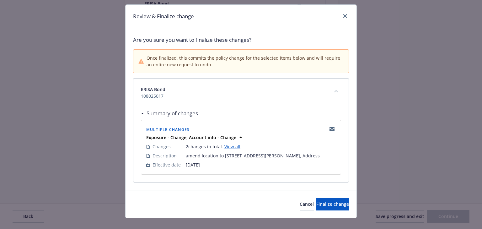
scroll to position [24, 0]
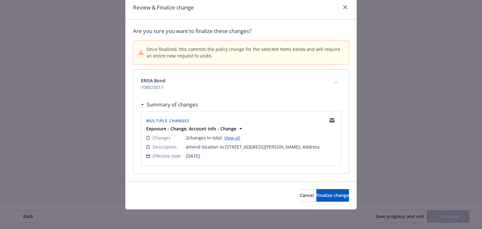
click at [366, 131] on div "Review & Finalize change Are you sure you want to finalize these changes? Once …" at bounding box center [241, 114] width 482 height 229
click at [316, 199] on button "Finalize change" at bounding box center [332, 195] width 33 height 13
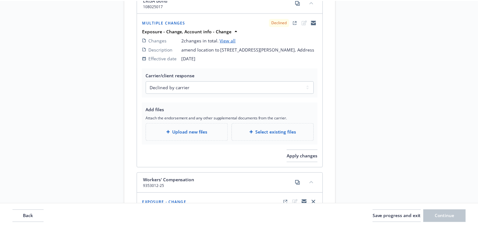
scroll to position [1008, 0]
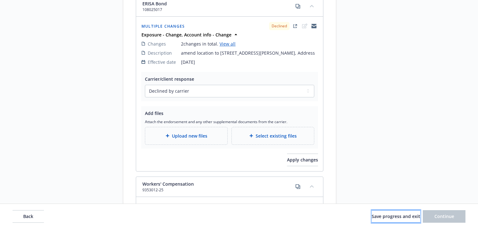
click at [391, 216] on span "Save progress and exit" at bounding box center [396, 216] width 49 height 6
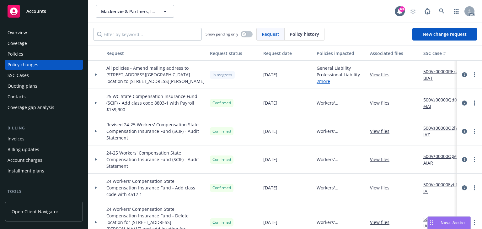
click at [97, 73] on icon at bounding box center [96, 74] width 3 height 2
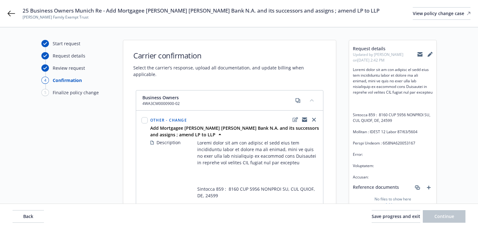
click at [422, 55] on div at bounding box center [425, 54] width 15 height 13
click at [421, 54] on icon at bounding box center [420, 54] width 5 height 3
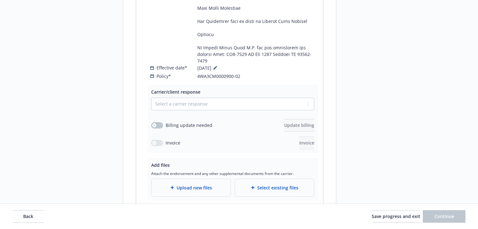
scroll to position [517, 0]
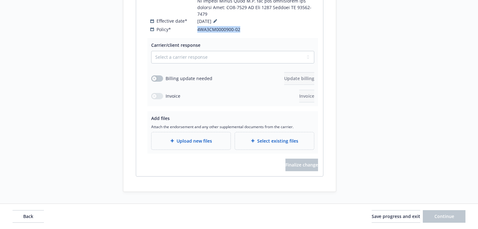
drag, startPoint x: 249, startPoint y: 30, endPoint x: 192, endPoint y: 29, distance: 57.1
click at [192, 29] on div "Policy* 4WA3CM0000900-02" at bounding box center [234, 29] width 168 height 7
copy div "4WA3CM0000900-02"
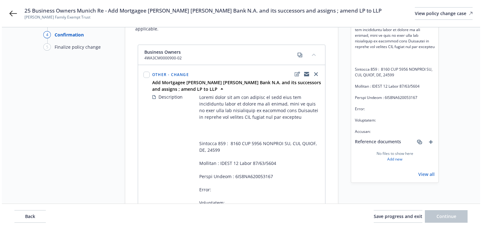
scroll to position [0, 0]
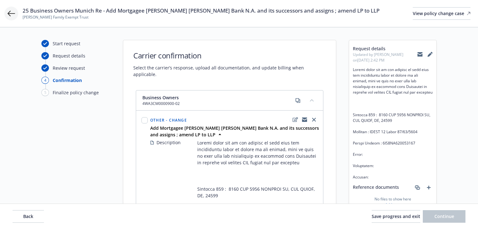
click at [8, 12] on icon at bounding box center [12, 14] width 8 height 8
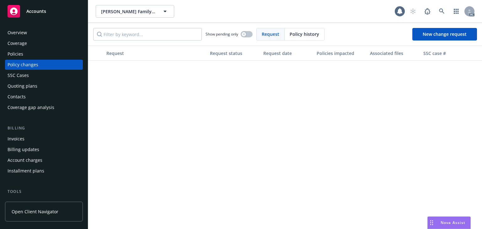
click at [18, 56] on div "Policies" at bounding box center [16, 54] width 16 height 10
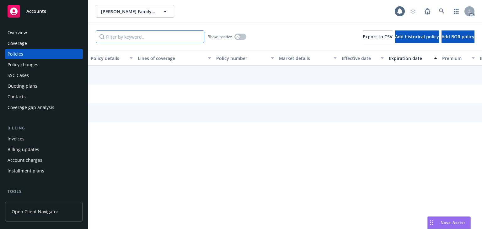
click at [151, 36] on input "Filter by keyword..." at bounding box center [150, 36] width 109 height 13
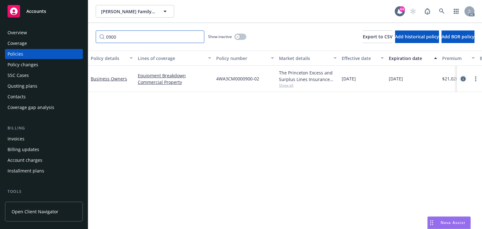
type input "0900"
click at [461, 79] on icon "circleInformation" at bounding box center [463, 78] width 5 height 5
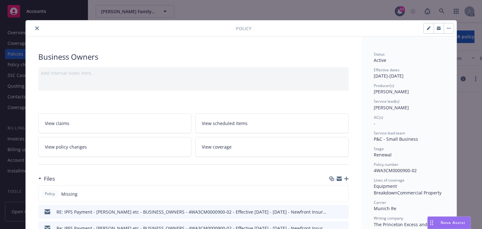
scroll to position [19, 0]
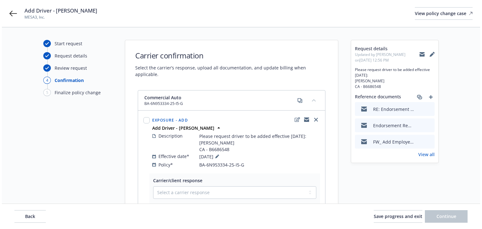
scroll to position [75, 0]
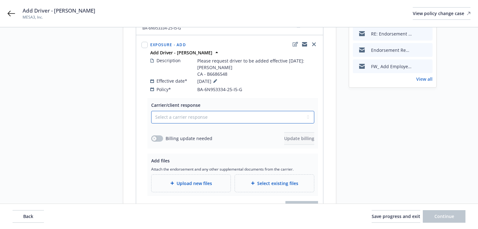
click at [194, 111] on select "Select a carrier response Accepted Accepted with revision No endorsement needed…" at bounding box center [232, 117] width 163 height 13
select select "NO_ENDORSEMENT_NEEDED"
click at [151, 111] on select "Select a carrier response Accepted Accepted with revision No endorsement needed…" at bounding box center [232, 117] width 163 height 13
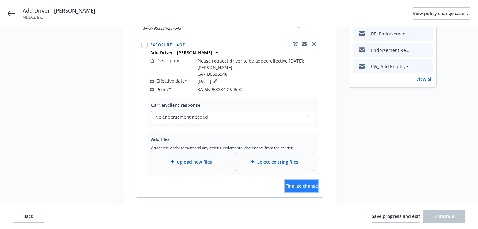
click at [295, 179] on button "Finalize change" at bounding box center [301, 185] width 33 height 13
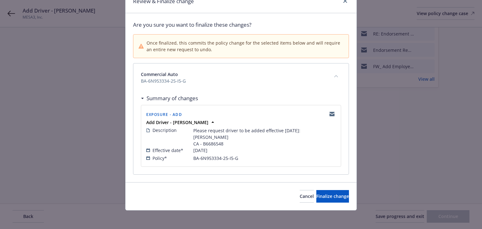
scroll to position [31, 0]
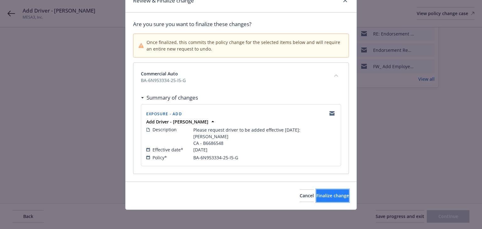
click at [316, 193] on span "Finalize change" at bounding box center [332, 195] width 33 height 6
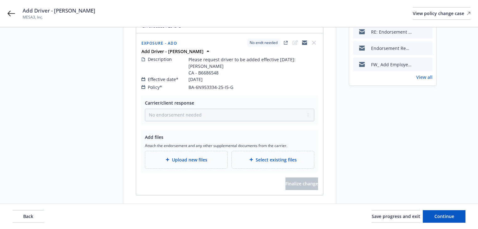
scroll to position [89, 0]
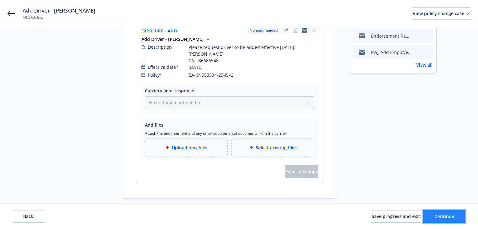
click at [453, 217] on span "Continue" at bounding box center [445, 216] width 20 height 6
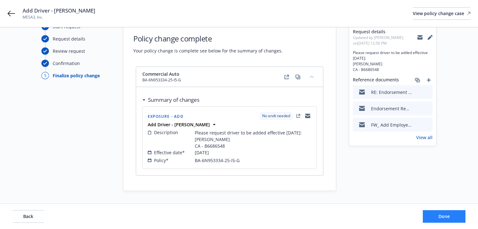
scroll to position [16, 0]
click at [453, 217] on button "Done" at bounding box center [444, 216] width 43 height 13
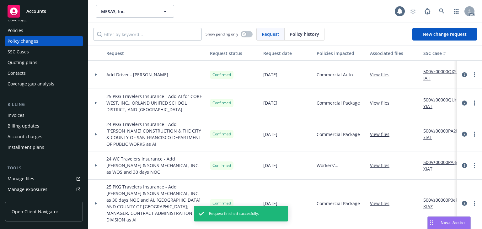
scroll to position [100, 0]
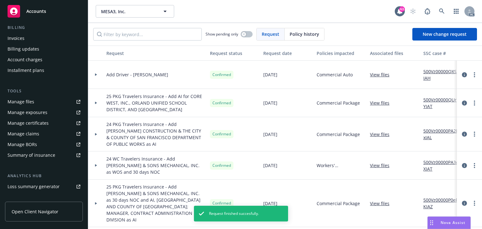
click at [32, 114] on div "Manage exposures" at bounding box center [28, 112] width 40 height 10
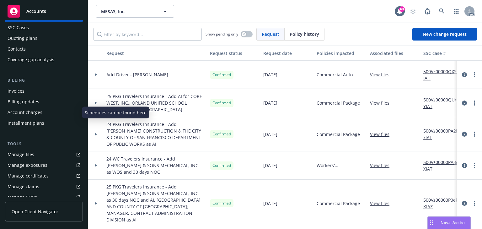
scroll to position [0, 0]
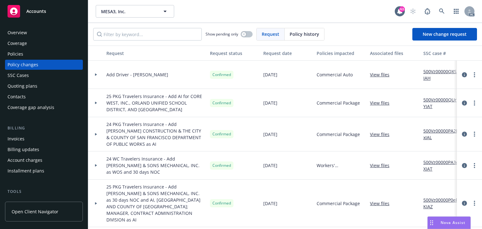
click at [28, 56] on div "Policies" at bounding box center [44, 54] width 73 height 10
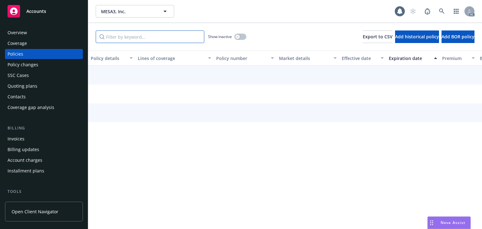
click at [137, 37] on input "Filter by keyword..." at bounding box center [150, 36] width 109 height 13
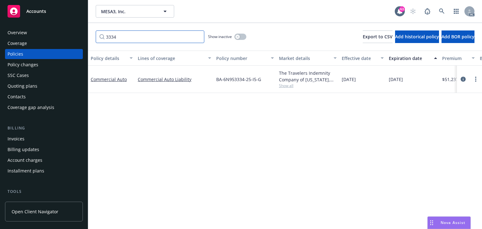
type input "3334"
click at [464, 161] on div "Policy details Lines of coverage Policy number Market details Effective date Ex…" at bounding box center [285, 140] width 394 height 178
click at [462, 79] on icon "circleInformation" at bounding box center [463, 79] width 5 height 5
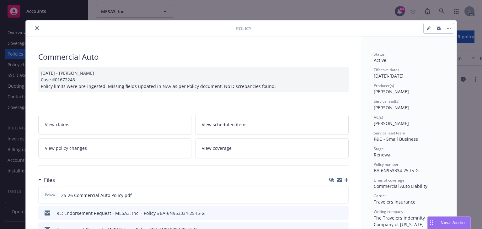
scroll to position [19, 0]
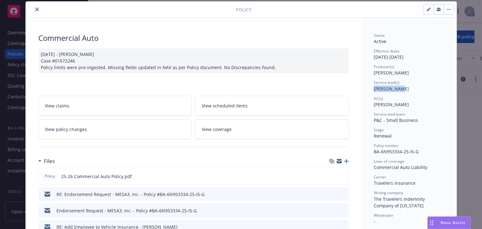
copy span "Marlowe Mil"
drag, startPoint x: 372, startPoint y: 88, endPoint x: 397, endPoint y: 85, distance: 24.9
click at [397, 86] on span "Marlowe Milo" at bounding box center [391, 89] width 35 height 6
click at [35, 7] on button "close" at bounding box center [37, 10] width 8 height 8
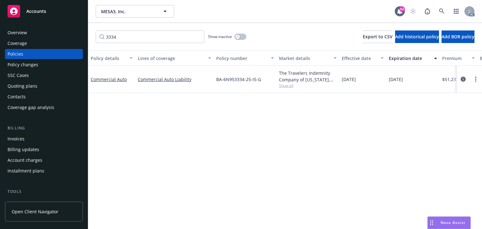
click at [18, 68] on div "Policy changes" at bounding box center [23, 65] width 31 height 10
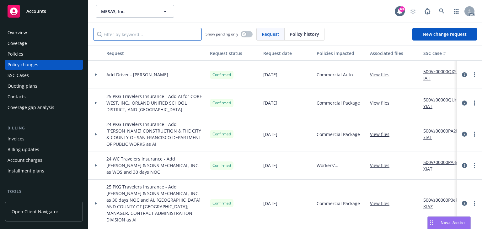
click at [154, 40] on input "Filter by keyword..." at bounding box center [147, 34] width 109 height 13
paste input "Add Driver - Brandon Crawford"
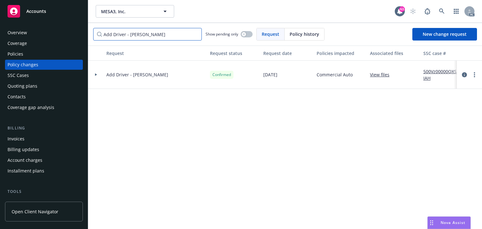
type input "Add Driver - Brandon Crawford"
click at [95, 74] on icon at bounding box center [96, 74] width 3 height 2
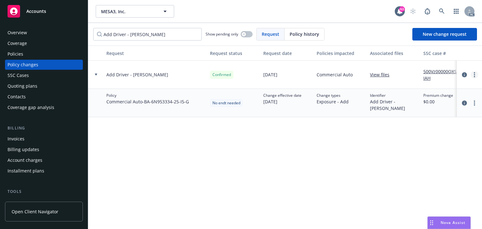
click at [474, 75] on icon "more" at bounding box center [474, 74] width 1 height 5
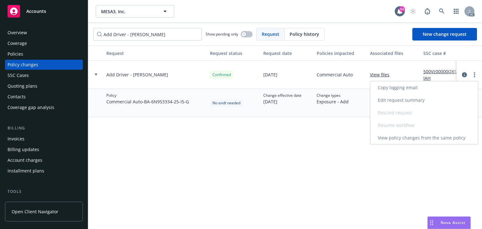
click at [399, 99] on link "Edit request summary" at bounding box center [424, 100] width 108 height 13
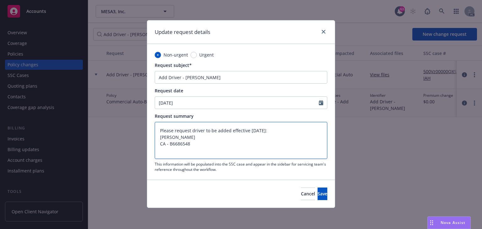
drag, startPoint x: 197, startPoint y: 142, endPoint x: 194, endPoint y: 144, distance: 3.8
click at [197, 142] on textarea "Please request driver to be added effective 08/11/25: Brandon Crawford CA - B66…" at bounding box center [241, 140] width 173 height 37
type textarea "Please request driver to be added effective 08/11/25: Brandon Crawford CA - B66…"
type textarea "x"
paste textarea "DOB: 11/16/1981"
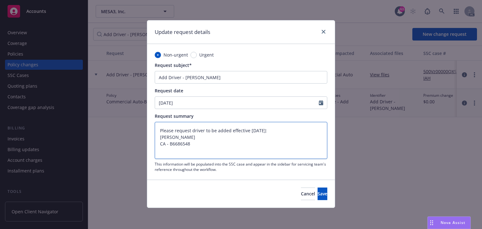
type textarea "Please request driver to be added effective 08/11/25: Brandon Crawford CA - B66…"
type textarea "x"
type textarea "Please request driver to be added effective 08/11/25: Brandon Crawford CA - B66…"
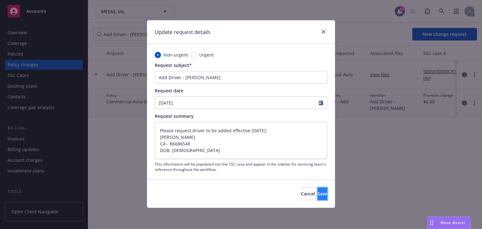
click at [324, 192] on button "Save" at bounding box center [322, 193] width 10 height 13
type textarea "x"
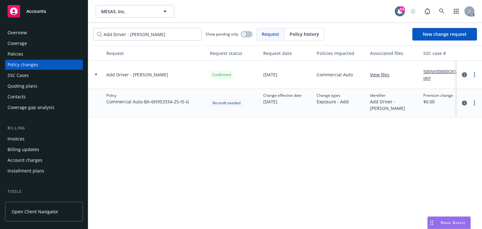
click at [237, 184] on div "Request Request status Request date Policies impacted Associated files SSC case…" at bounding box center [285, 136] width 394 height 183
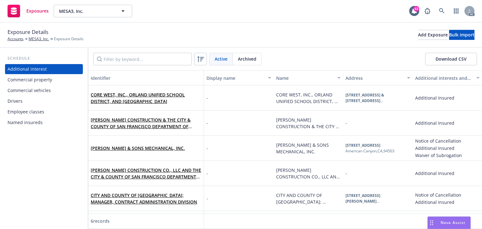
click at [29, 104] on div "Drivers" at bounding box center [44, 101] width 73 height 10
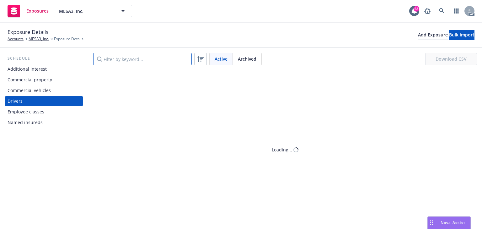
click at [120, 64] on input "Filter by keyword..." at bounding box center [142, 59] width 99 height 13
paste input "[PERSON_NAME]"
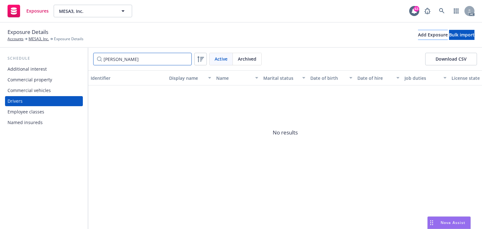
type input "[PERSON_NAME]"
click at [418, 36] on button "Add Exposure" at bounding box center [433, 35] width 30 height 10
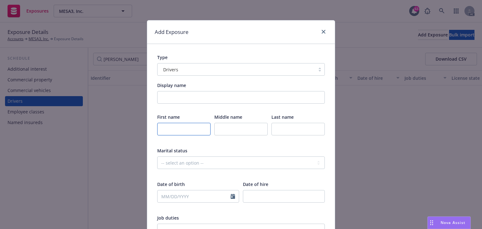
click at [198, 134] on input "text" at bounding box center [183, 129] width 53 height 13
paste input "[PERSON_NAME]"
type input "[PERSON_NAME]"
click at [304, 131] on input "text" at bounding box center [297, 129] width 53 height 13
paste input "[PERSON_NAME]"
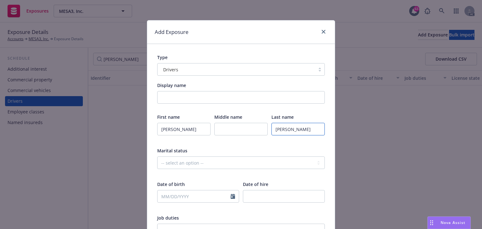
type input "[PERSON_NAME]"
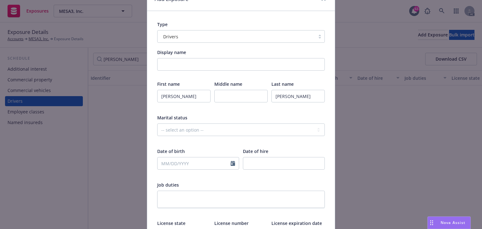
scroll to position [100, 0]
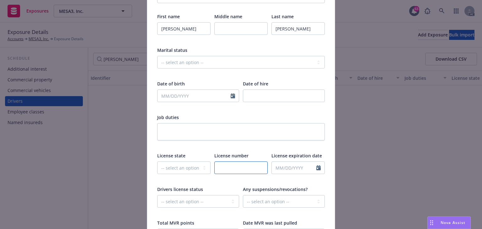
click at [234, 166] on input "text" at bounding box center [240, 167] width 53 height 13
paste input "B6686548"
type input "B6686548"
click at [184, 167] on select "-- select an option -- [US_STATE] [US_STATE] [US_STATE] [US_STATE] [US_STATE] […" at bounding box center [183, 167] width 53 height 13
select select "CA"
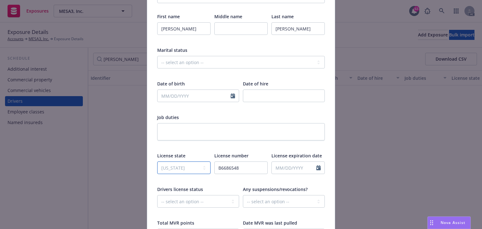
click at [157, 161] on select "-- select an option -- Alaska Alabama Arkansas American Samoa Arizona Californi…" at bounding box center [183, 167] width 53 height 13
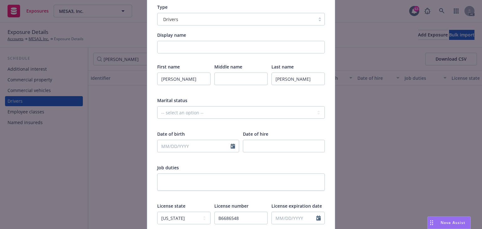
scroll to position [125, 0]
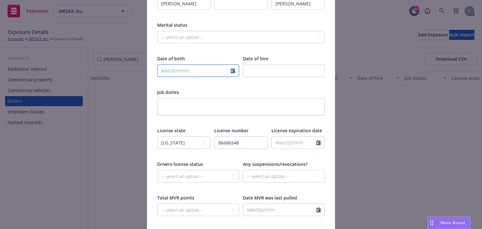
click at [179, 68] on input "text" at bounding box center [193, 71] width 73 height 12
select select "8"
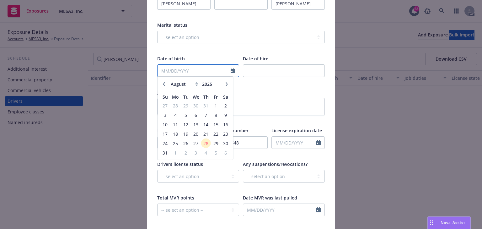
paste input "11/16/1981"
type input "11/16/1981"
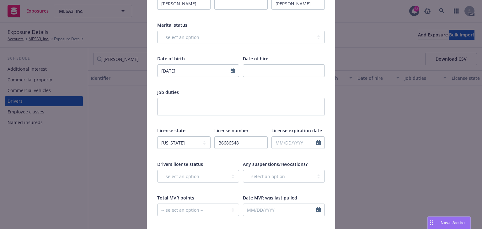
click at [260, 92] on div "Job duties" at bounding box center [241, 92] width 168 height 7
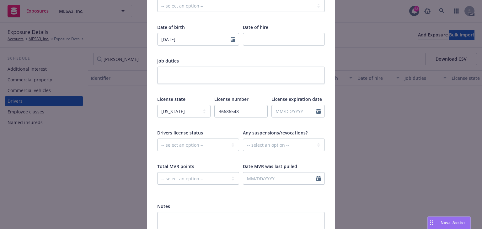
scroll to position [210, 0]
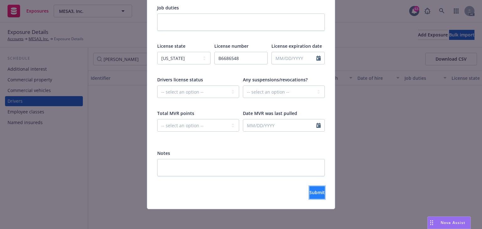
click at [316, 197] on button "Submit" at bounding box center [316, 192] width 15 height 13
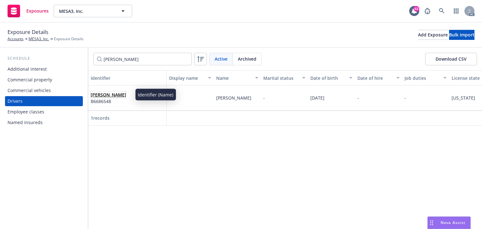
click at [120, 94] on link "Brandon Crawford" at bounding box center [108, 95] width 35 height 6
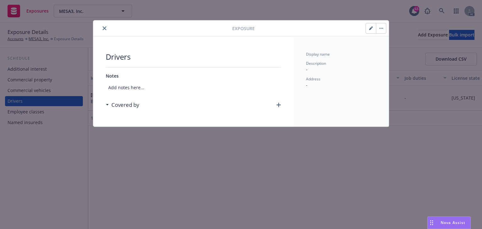
click at [277, 104] on icon "button" at bounding box center [278, 105] width 4 height 4
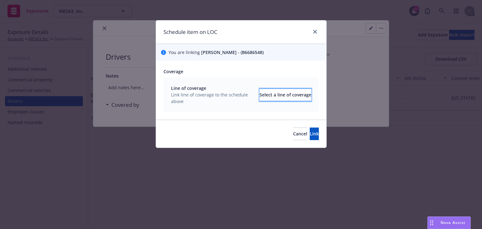
click at [276, 95] on div "Select a line of coverage" at bounding box center [285, 95] width 52 height 12
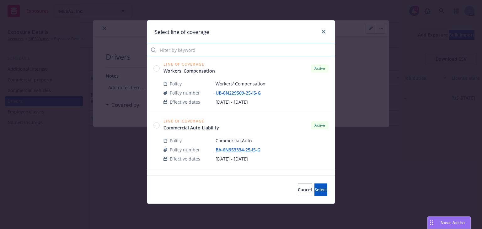
click at [189, 47] on input "Filter by keyword" at bounding box center [241, 50] width 188 height 13
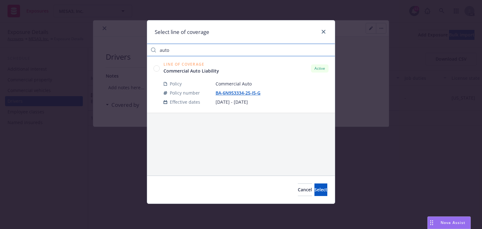
type input "auto"
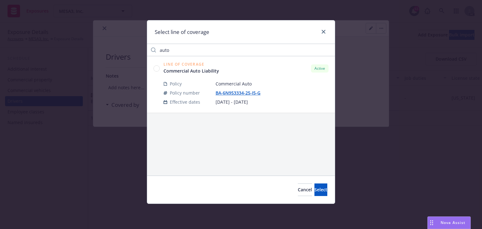
click at [157, 70] on circle at bounding box center [157, 68] width 6 height 6
click at [322, 190] on button "Select" at bounding box center [320, 189] width 13 height 13
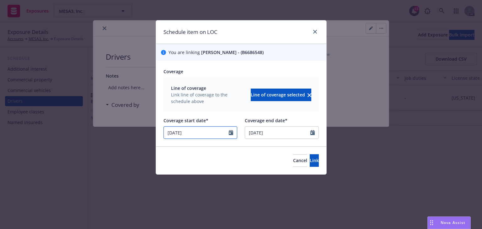
click at [221, 135] on input "07/01/2025" at bounding box center [196, 132] width 65 height 12
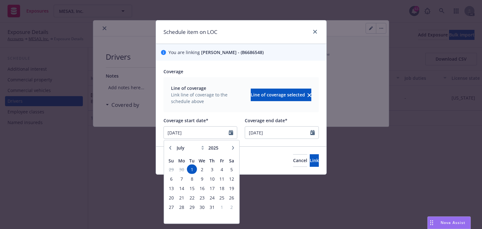
click at [232, 147] on icon "button" at bounding box center [233, 148] width 4 height 4
select select "8"
click at [181, 189] on span "11" at bounding box center [181, 188] width 9 height 8
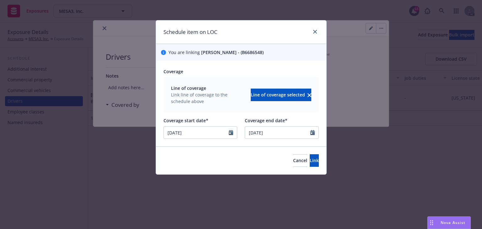
type input "08/11/2025"
click at [310, 160] on button "Link" at bounding box center [314, 160] width 9 height 13
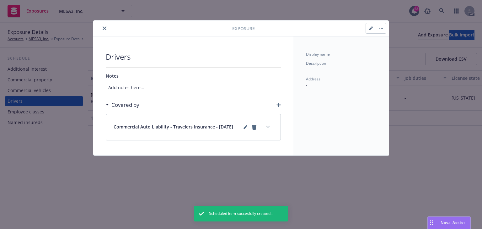
click at [271, 125] on button "expand content" at bounding box center [268, 127] width 10 height 10
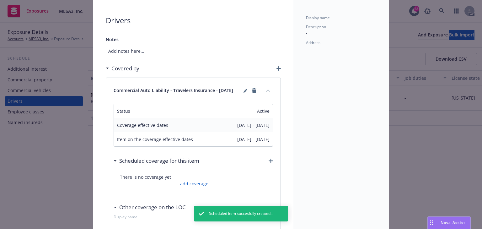
scroll to position [75, 0]
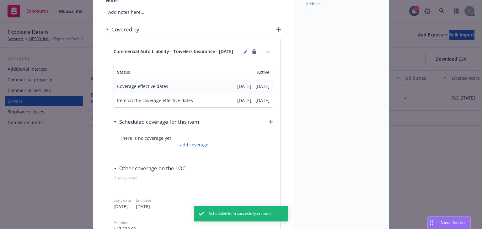
click at [201, 143] on link "add coverage" at bounding box center [194, 144] width 30 height 7
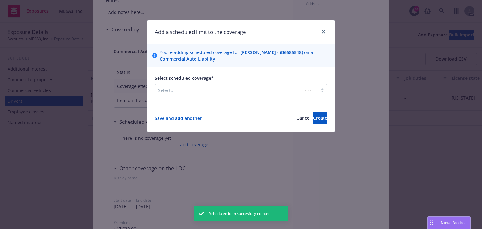
click at [206, 93] on div at bounding box center [228, 90] width 141 height 8
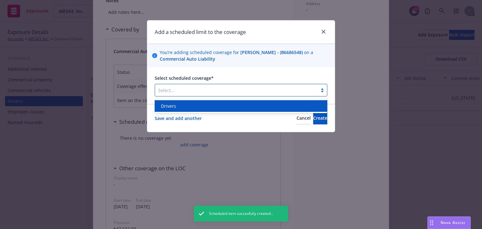
click at [195, 102] on div "Drivers" at bounding box center [241, 106] width 173 height 12
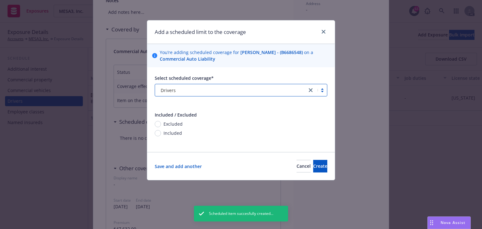
click at [162, 132] on span "Included" at bounding box center [171, 133] width 21 height 7
click at [161, 132] on input "Included" at bounding box center [158, 133] width 6 height 6
radio input "true"
click at [317, 164] on button "Create" at bounding box center [320, 166] width 14 height 13
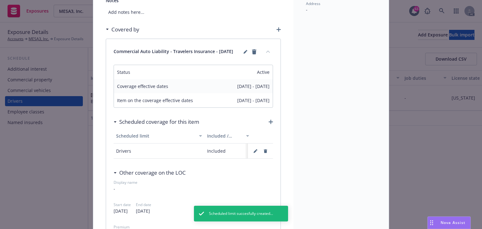
scroll to position [0, 0]
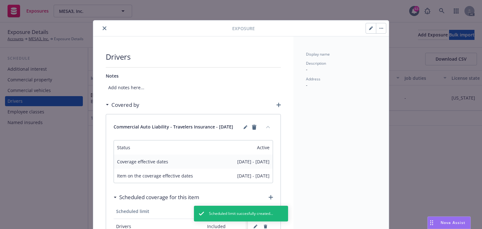
click at [367, 30] on button "button" at bounding box center [371, 28] width 10 height 10
select select "CA"
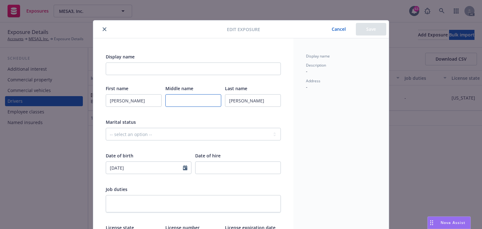
click at [214, 100] on input "text" at bounding box center [193, 100] width 56 height 13
type input "Leigh"
click at [214, 110] on div at bounding box center [193, 112] width 56 height 6
click at [371, 29] on button "Save" at bounding box center [371, 29] width 30 height 13
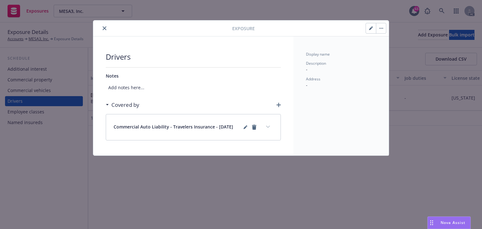
click at [269, 126] on icon "expand content" at bounding box center [268, 126] width 4 height 2
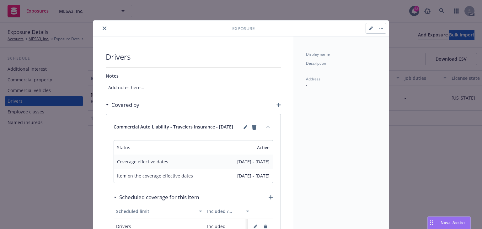
click at [103, 28] on icon "close" at bounding box center [105, 28] width 4 height 4
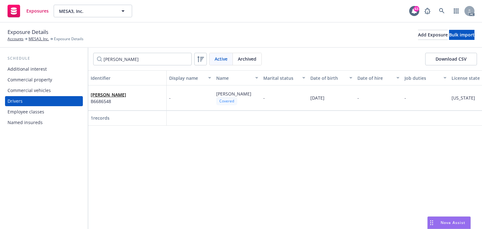
drag, startPoint x: 245, startPoint y: 130, endPoint x: 277, endPoint y: 132, distance: 32.4
click at [277, 132] on div "Identifier Display name Name Marital status Date of birth Date of hire Job duti…" at bounding box center [285, 149] width 394 height 158
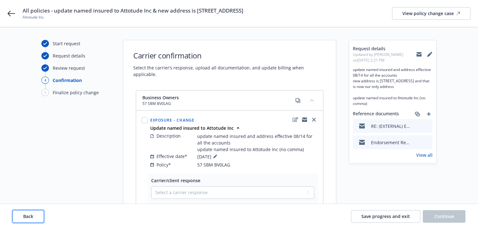
click at [31, 218] on span "Back" at bounding box center [28, 216] width 10 height 6
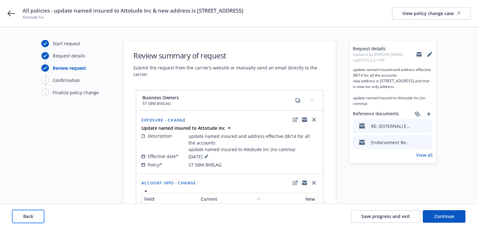
click at [31, 218] on span "Back" at bounding box center [28, 216] width 10 height 6
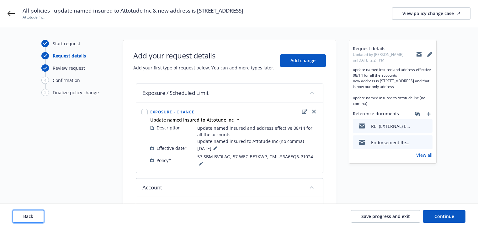
click at [31, 218] on span "Back" at bounding box center [28, 216] width 10 height 6
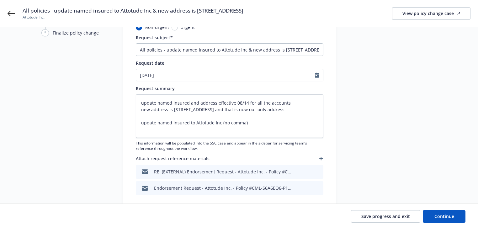
scroll to position [74, 0]
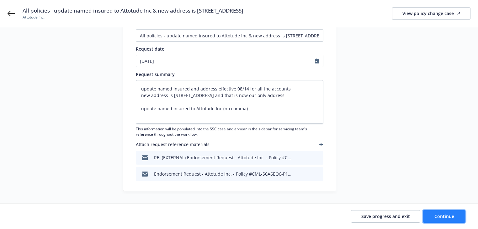
click at [455, 216] on button "Continue" at bounding box center [444, 216] width 43 height 13
type textarea "x"
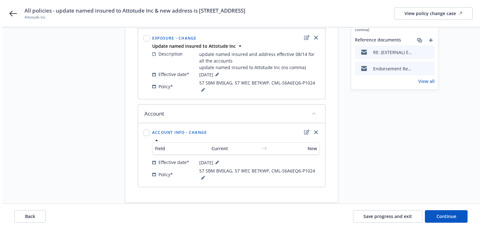
scroll to position [0, 0]
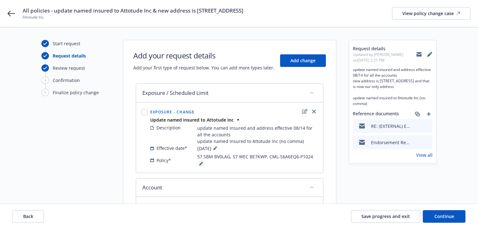
click at [200, 163] on icon at bounding box center [200, 163] width 3 height 3
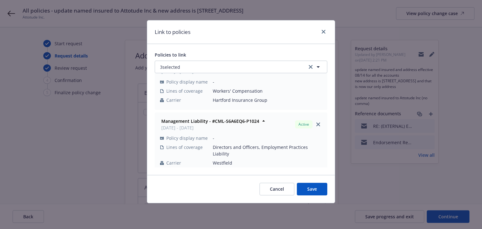
scroll to position [80, 0]
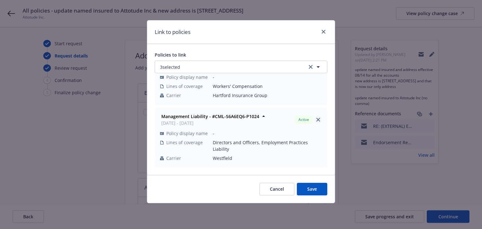
click at [316, 118] on icon "close" at bounding box center [318, 120] width 4 height 4
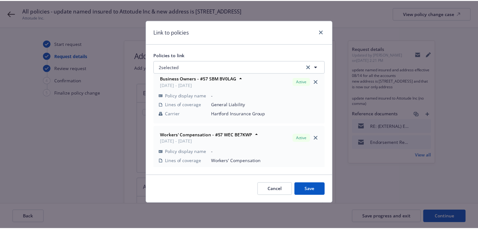
scroll to position [0, 0]
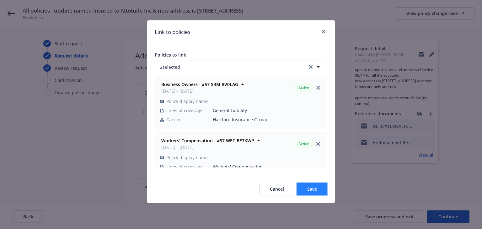
click at [314, 189] on span "Save" at bounding box center [312, 189] width 10 height 6
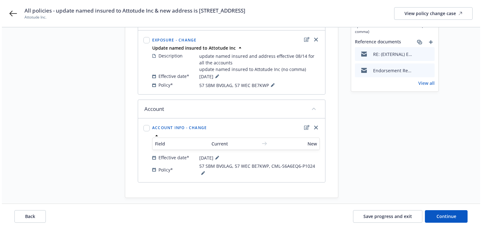
scroll to position [77, 0]
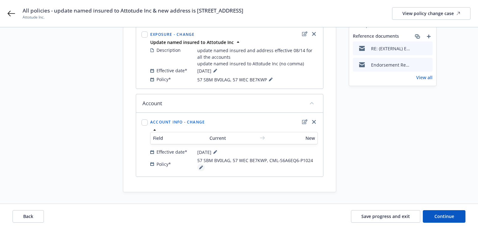
click at [201, 166] on icon at bounding box center [200, 167] width 3 height 3
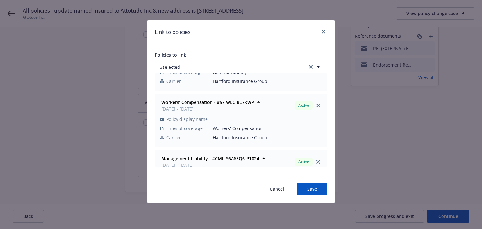
scroll to position [80, 0]
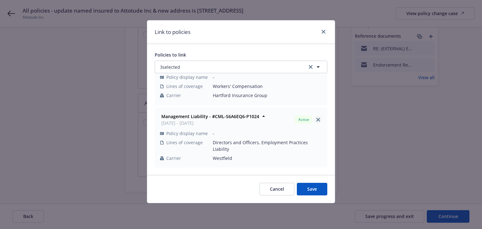
click at [316, 118] on icon "close" at bounding box center [318, 120] width 4 height 4
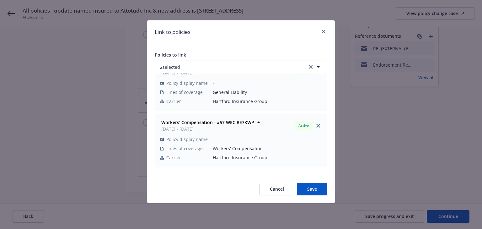
scroll to position [18, 0]
click at [305, 185] on button "Save" at bounding box center [312, 189] width 30 height 13
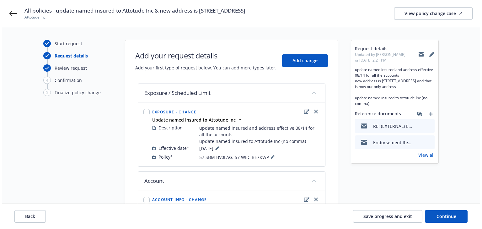
scroll to position [71, 0]
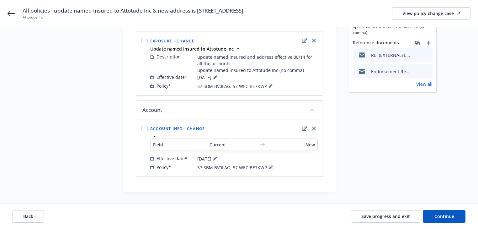
click at [269, 167] on icon at bounding box center [270, 167] width 3 height 3
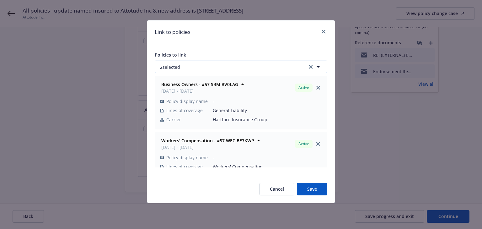
click at [229, 66] on button "2 selected" at bounding box center [241, 67] width 173 height 13
select select "ACTIVE"
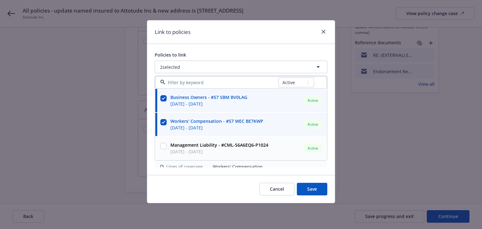
click at [164, 147] on input "checkbox" at bounding box center [163, 146] width 6 height 6
checkbox input "true"
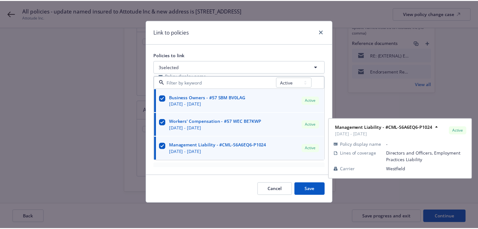
scroll to position [50, 0]
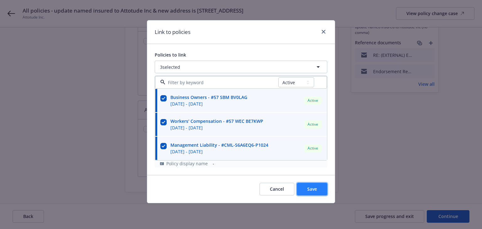
click at [312, 189] on span "Save" at bounding box center [312, 189] width 10 height 6
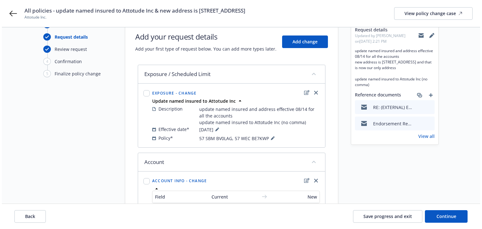
scroll to position [0, 0]
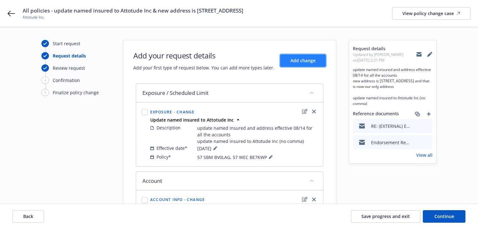
click at [313, 66] on button "Add change" at bounding box center [303, 60] width 46 height 13
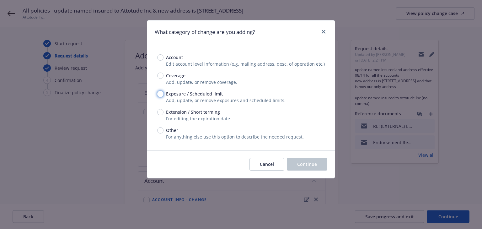
click at [161, 96] on input "Exposure / Scheduled limit" at bounding box center [160, 94] width 6 height 6
radio input "true"
click at [311, 160] on button "Continue" at bounding box center [307, 164] width 40 height 13
type textarea "x"
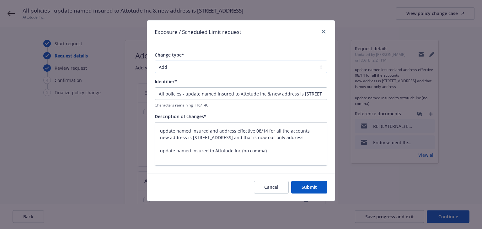
click at [207, 68] on select "Add Audit Change Remove" at bounding box center [241, 67] width 173 height 13
select select "CHANGE"
click at [155, 61] on select "Add Audit Change Remove" at bounding box center [241, 67] width 173 height 13
drag, startPoint x: 181, startPoint y: 92, endPoint x: 153, endPoint y: 107, distance: 31.2
click at [16, 95] on div "Exposure / Scheduled Limit request Change type* Add Audit Change Remove Identif…" at bounding box center [241, 114] width 482 height 229
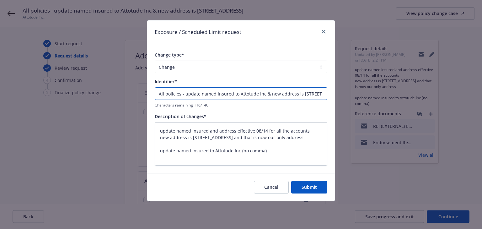
type textarea "x"
type input "- update named insured to Attotude Inc & new address is 70 Willow Road, Suite 1…"
type textarea "x"
type input "E- update named insured to Attotude Inc & new address is 70 Willow Road, Suite …"
type textarea "x"
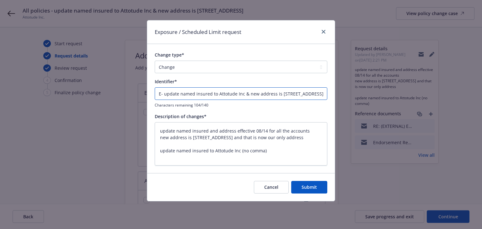
type input "EN- update named insured to Attotude Inc & new address is 70 Willow Road, Suite…"
type textarea "x"
type input "END- update named insured to Attotude Inc & new address is 70 Willow Road, Suit…"
type textarea "x"
type input "ENDT- update named insured to Attotude Inc & new address is 70 Willow Road, Sui…"
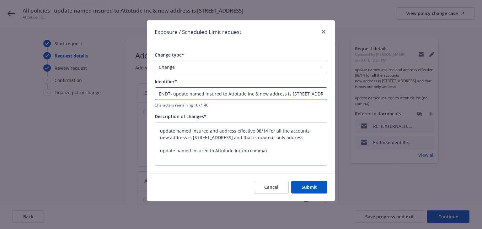
type textarea "x"
type input "ENDT#- update named insured to Attotude Inc & new address is 70 Willow Road, Su…"
type textarea "x"
type input "ENDT#2- update named insured to Attotude Inc & new address is 70 Willow Road, S…"
type textarea "x"
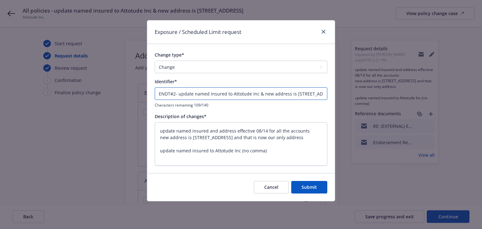
type input "ENDT#29- update named insured to Attotude Inc & new address is 70 Willow Road, …"
type textarea "x"
type input "ENDT#29 - update named insured to Attotude Inc & new address is 70 Willow Road,…"
drag, startPoint x: 260, startPoint y: 93, endPoint x: 402, endPoint y: 119, distance: 143.8
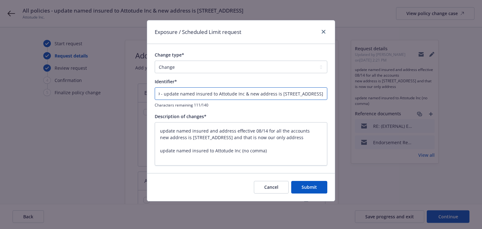
click at [402, 119] on div "Exposure / Scheduled Limit request Change type* Add Audit Change Remove Identif…" at bounding box center [241, 114] width 482 height 229
type textarea "x"
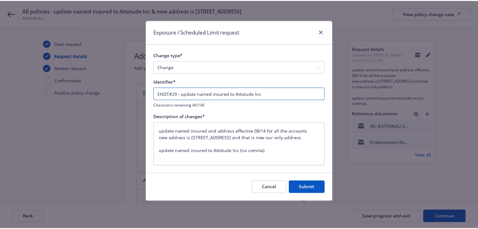
scroll to position [0, 0]
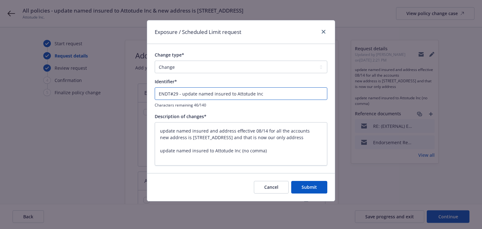
type input "ENDT#29 - update named insured to Attotude Inc"
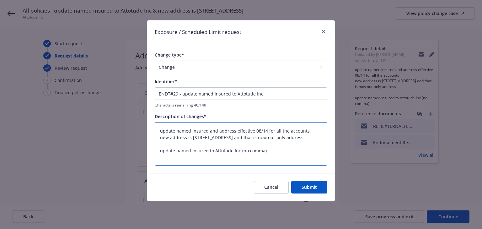
click at [187, 145] on textarea "update named insured and address effective 08/14 for all the accounts new addre…" at bounding box center [241, 144] width 173 height 44
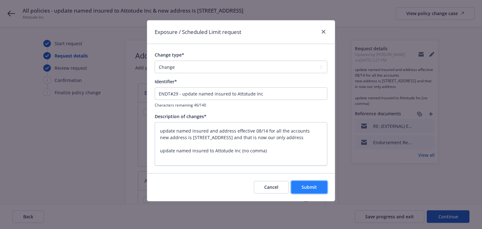
click at [314, 183] on button "Submit" at bounding box center [309, 187] width 36 height 13
type textarea "x"
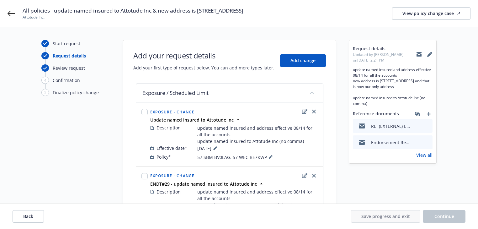
click at [373, 181] on div "Request details Updated by Melody Zhang on 08/18/2025, 2:21 PM update named ins…" at bounding box center [393, 195] width 88 height 311
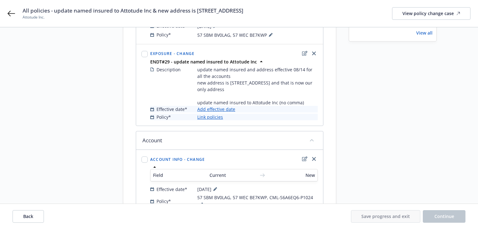
scroll to position [159, 0]
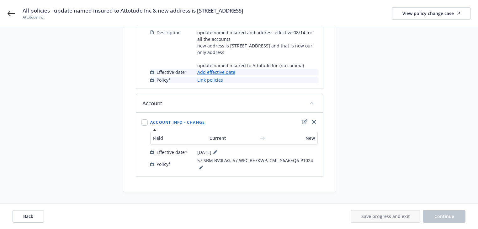
click at [229, 70] on link "Add effective date" at bounding box center [216, 72] width 38 height 7
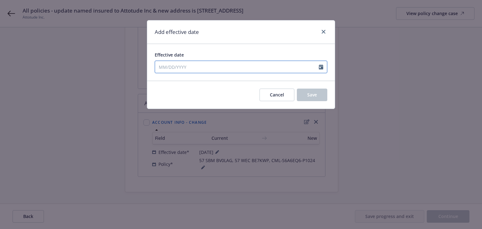
click at [213, 68] on input "Effective date" at bounding box center [237, 67] width 164 height 12
select select "8"
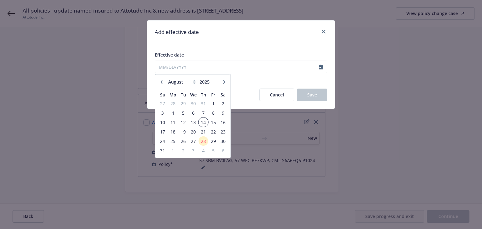
click at [201, 121] on span "14" at bounding box center [203, 122] width 8 height 8
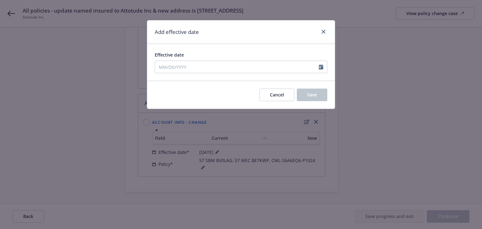
type input "08/14/2025"
click at [308, 96] on span "Save" at bounding box center [312, 95] width 10 height 6
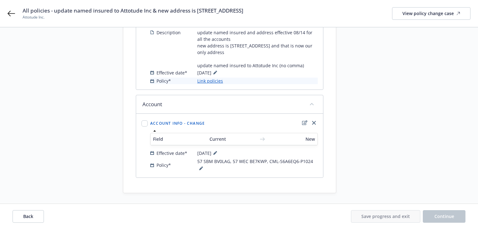
click at [216, 80] on link "Link policies" at bounding box center [210, 80] width 26 height 7
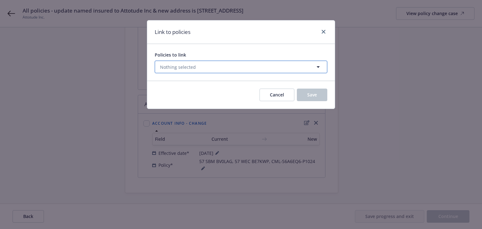
click at [214, 64] on button "Nothing selected" at bounding box center [241, 67] width 173 height 13
select select "ACTIVE"
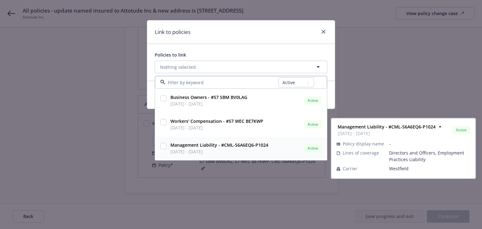
click at [163, 145] on input "checkbox" at bounding box center [163, 146] width 6 height 6
checkbox input "true"
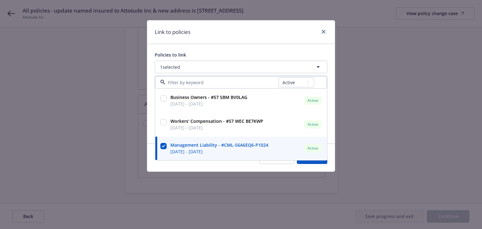
click at [275, 198] on div "Link to policies Policies to link 1 selected All Active Upcoming Expired Cancel…" at bounding box center [241, 114] width 482 height 229
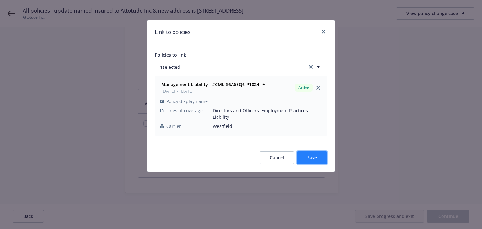
click at [311, 154] on span "Save" at bounding box center [312, 157] width 10 height 6
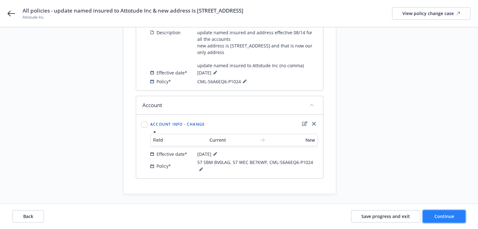
click at [445, 221] on button "Continue" at bounding box center [444, 216] width 43 height 13
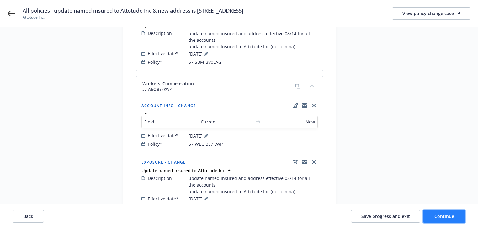
click at [445, 221] on button "Continue" at bounding box center [444, 216] width 43 height 13
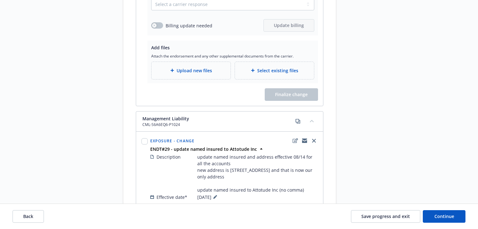
scroll to position [753, 0]
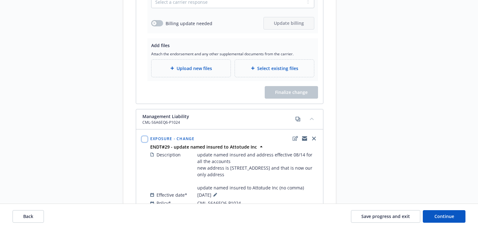
click at [145, 136] on input "checkbox" at bounding box center [144, 139] width 6 height 6
checkbox input "true"
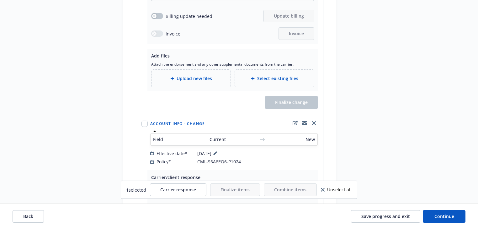
scroll to position [1004, 0]
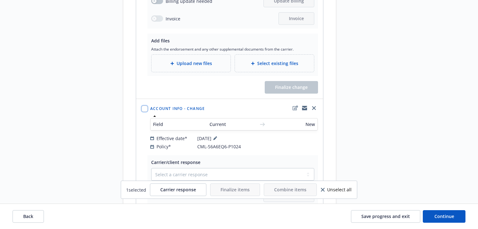
click at [146, 105] on input "checkbox" at bounding box center [144, 108] width 6 height 6
checkbox input "true"
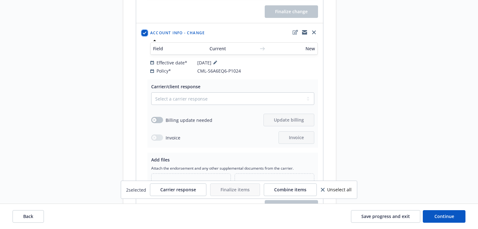
scroll to position [1112, 0]
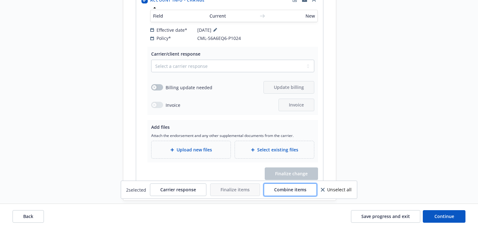
click at [293, 186] on span "Combine items" at bounding box center [290, 189] width 32 height 6
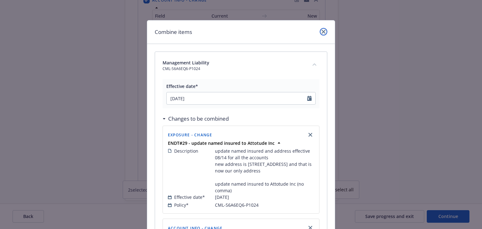
click at [322, 30] on icon "close" at bounding box center [324, 32] width 4 height 4
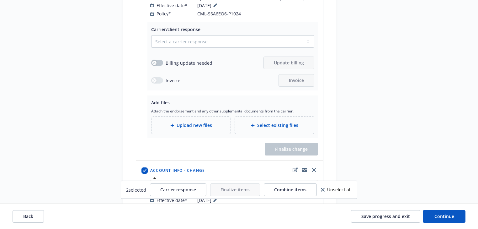
scroll to position [936, 0]
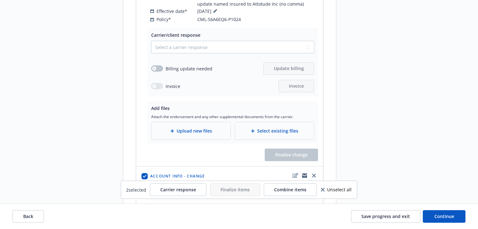
click at [346, 187] on span "Unselect all" at bounding box center [339, 189] width 24 height 4
checkbox input "false"
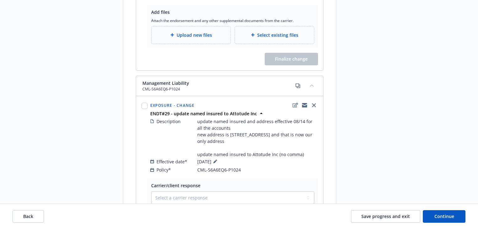
scroll to position [786, 0]
drag, startPoint x: 142, startPoint y: 72, endPoint x: 210, endPoint y: 72, distance: 68.4
click at [210, 76] on div "Management Liability CML-S6A6EQ6-P1024" at bounding box center [229, 86] width 187 height 20
drag, startPoint x: 173, startPoint y: 103, endPoint x: 259, endPoint y: 104, distance: 85.7
click at [257, 110] on span "ENDT#29 - update named insured to Attotude Inc" at bounding box center [203, 113] width 107 height 7
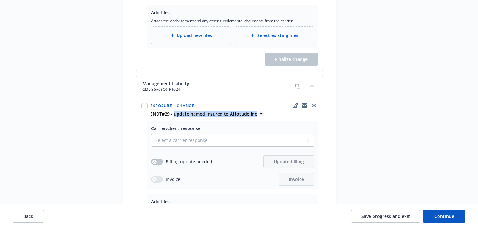
copy div "update named insured to Attotude Inc"
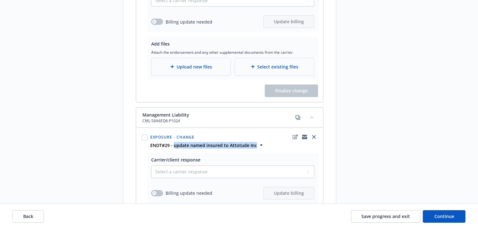
scroll to position [803, 0]
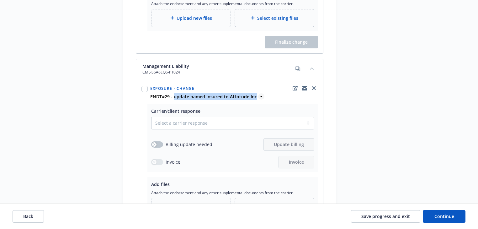
click at [260, 96] on icon at bounding box center [261, 96] width 3 height 1
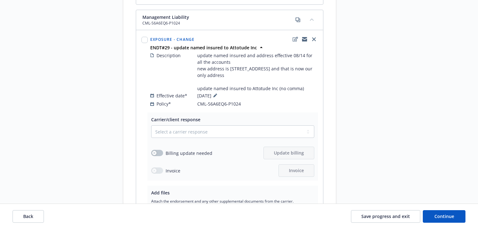
scroll to position [853, 0]
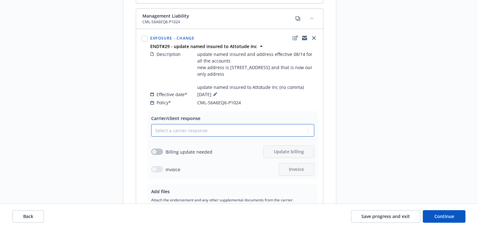
click at [205, 124] on select "Select a carrier response Accepted Accepted with revision No endorsement needed…" at bounding box center [232, 130] width 163 height 13
select select "ACCEPTED"
click at [151, 124] on select "Select a carrier response Accepted Accepted with revision No endorsement needed…" at bounding box center [232, 130] width 163 height 13
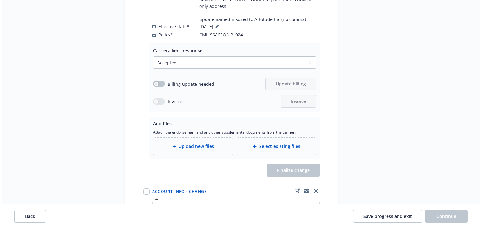
scroll to position [929, 0]
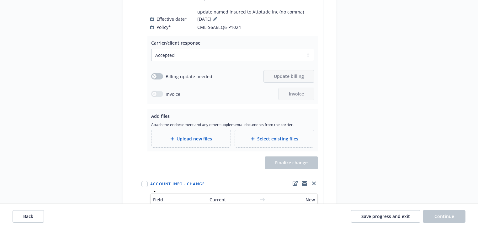
click at [202, 134] on div "Upload new files" at bounding box center [191, 138] width 79 height 17
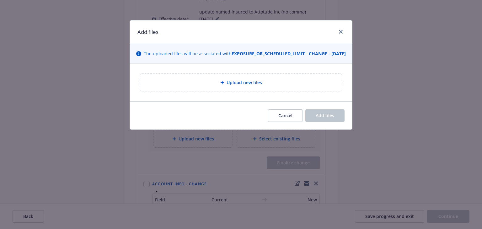
click at [263, 86] on div "Upload new files" at bounding box center [240, 82] width 191 height 7
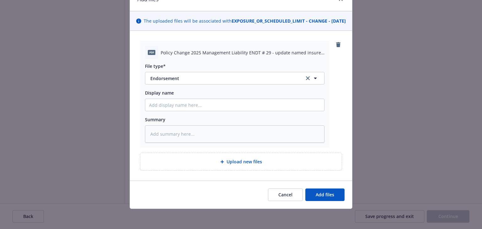
scroll to position [39, 0]
click at [324, 196] on span "Add files" at bounding box center [325, 194] width 19 height 6
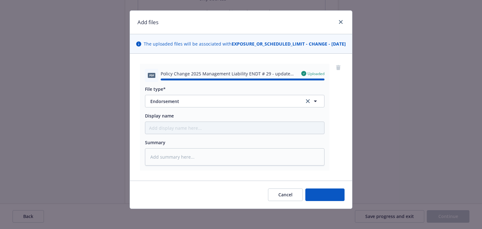
type textarea "x"
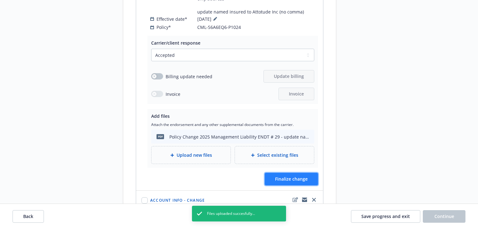
click at [303, 173] on button "Finalize change" at bounding box center [291, 179] width 53 height 13
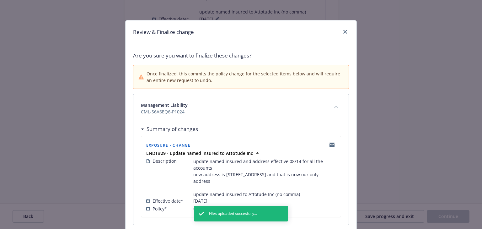
click at [267, 121] on div "Management Liability CML-S6A6EQ6-P1024" at bounding box center [240, 108] width 215 height 28
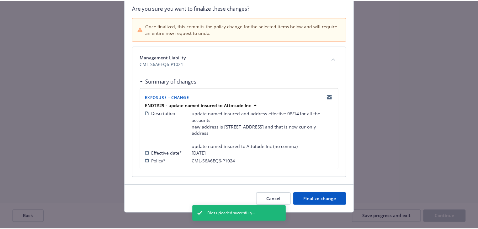
scroll to position [51, 0]
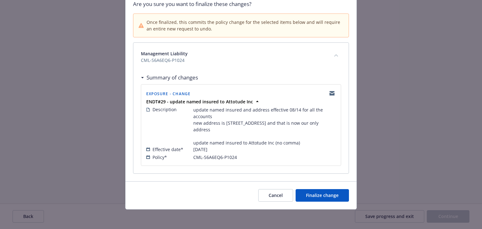
click at [338, 158] on div "Exposure - Change ENDT#29 - update named insured to Attotude Inc Description up…" at bounding box center [241, 124] width 200 height 81
click at [330, 195] on span "Finalize change" at bounding box center [322, 195] width 33 height 6
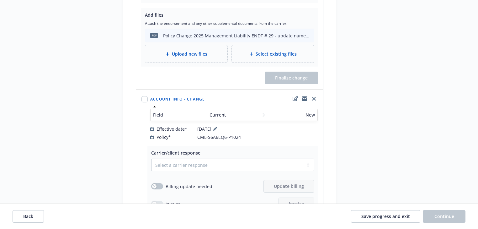
scroll to position [1079, 0]
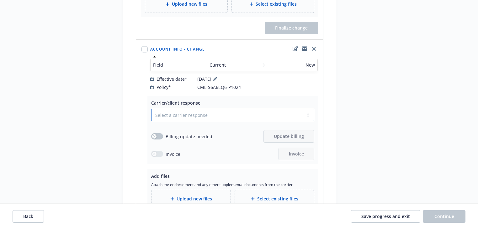
click at [226, 109] on select "Select a carrier response Accepted Accepted with revision No endorsement needed…" at bounding box center [232, 115] width 163 height 13
select select "ACCEPTED"
click at [151, 109] on select "Select a carrier response Accepted Accepted with revision No endorsement needed…" at bounding box center [232, 115] width 163 height 13
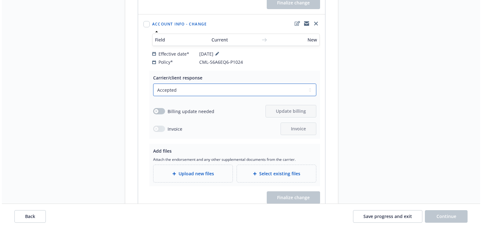
scroll to position [1128, 0]
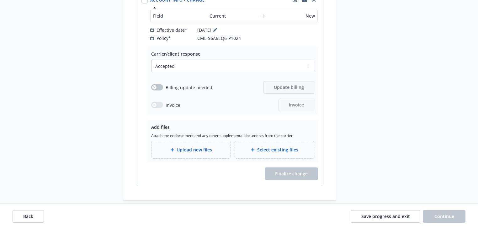
click at [182, 146] on span "Upload new files" at bounding box center [194, 149] width 35 height 7
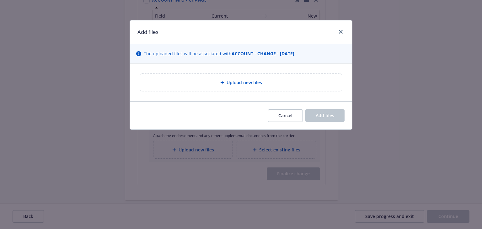
click at [228, 82] on span "Upload new files" at bounding box center [244, 82] width 35 height 7
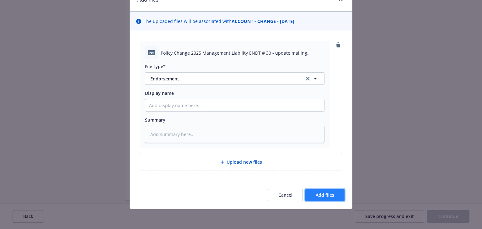
click at [333, 196] on button "Add files" at bounding box center [324, 195] width 39 height 13
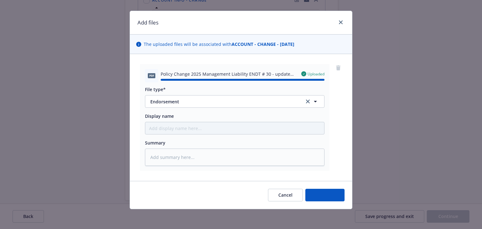
type textarea "x"
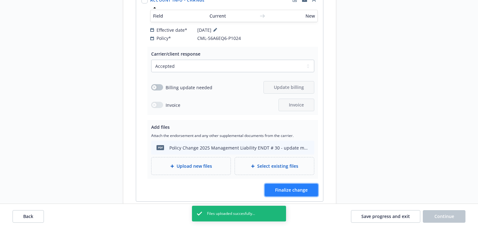
click at [290, 187] on span "Finalize change" at bounding box center [291, 190] width 33 height 6
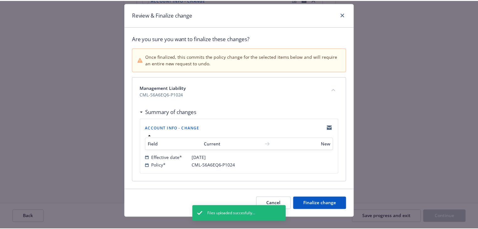
scroll to position [25, 0]
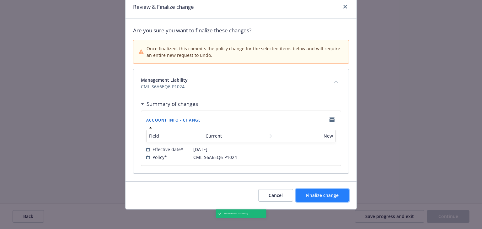
click at [313, 195] on span "Finalize change" at bounding box center [322, 195] width 33 height 6
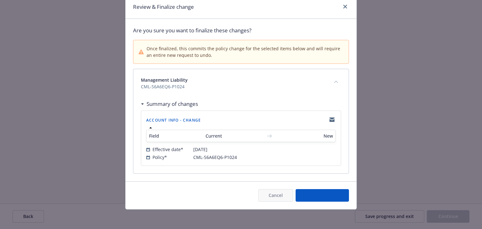
select select "ACCEPTED"
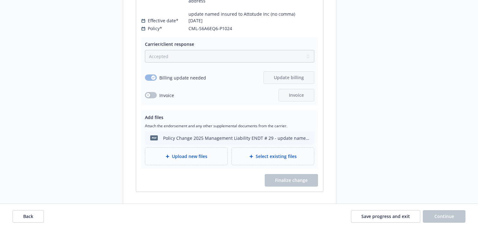
scroll to position [1142, 0]
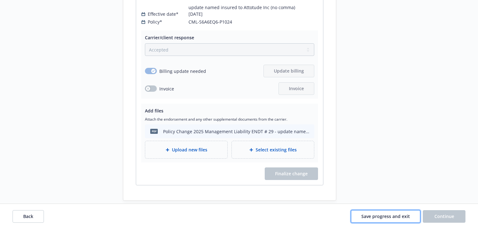
click at [398, 216] on span "Save progress and exit" at bounding box center [385, 216] width 49 height 6
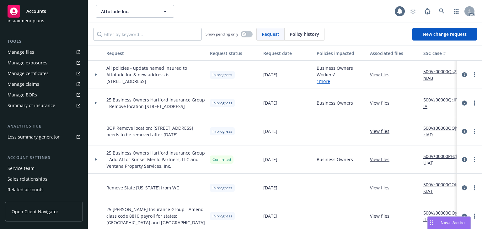
scroll to position [151, 0]
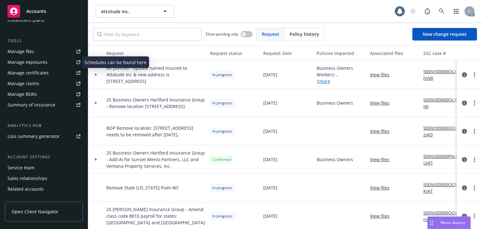
click at [40, 60] on div "Manage exposures" at bounding box center [28, 62] width 40 height 10
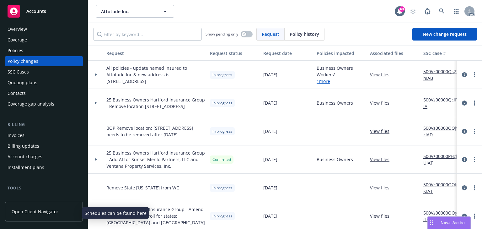
scroll to position [0, 0]
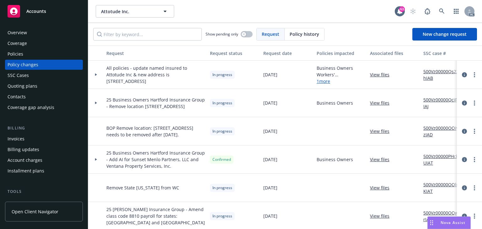
click at [34, 51] on div "Policies" at bounding box center [44, 54] width 73 height 10
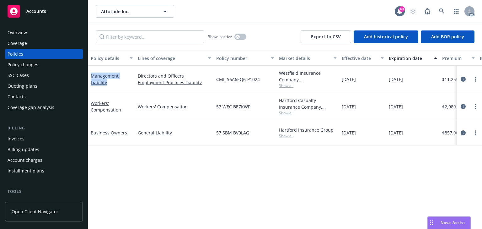
drag, startPoint x: 111, startPoint y: 83, endPoint x: 91, endPoint y: 70, distance: 23.5
click at [91, 70] on div "Management Liability" at bounding box center [111, 79] width 47 height 27
copy link "Management Liability"
click at [283, 84] on span "Show all" at bounding box center [308, 85] width 58 height 5
click at [179, 190] on div "Policy details Lines of coverage Policy number Market details Effective date Ex…" at bounding box center [285, 140] width 394 height 178
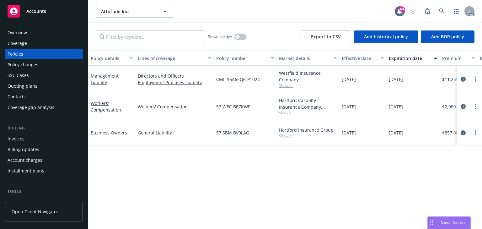
click at [289, 114] on span "Show all" at bounding box center [308, 112] width 58 height 5
click at [175, 161] on div "Policy details Lines of coverage Policy number Market details Effective date Ex…" at bounding box center [285, 140] width 394 height 178
click at [284, 138] on span "Show all" at bounding box center [308, 135] width 58 height 5
click at [34, 63] on div "Policy changes" at bounding box center [23, 65] width 31 height 10
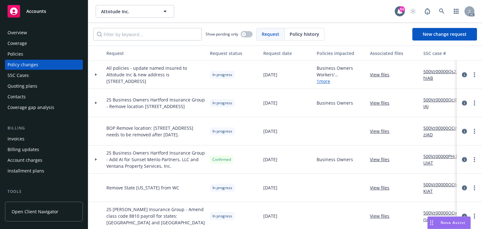
click at [97, 76] on div at bounding box center [96, 75] width 16 height 28
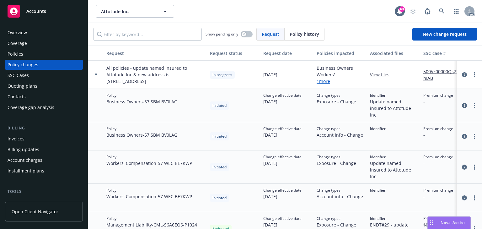
click at [387, 73] on link "View files" at bounding box center [382, 74] width 24 height 7
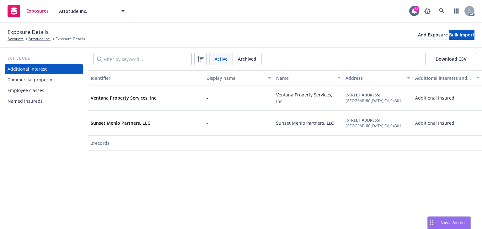
click at [33, 99] on div "Named insureds" at bounding box center [25, 101] width 35 height 10
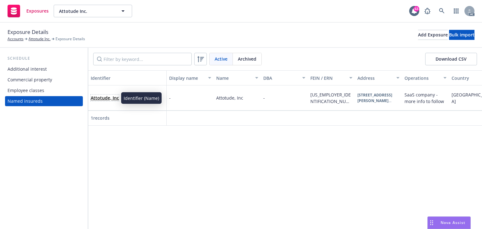
click at [102, 100] on span "Attotude, Inc" at bounding box center [105, 97] width 28 height 7
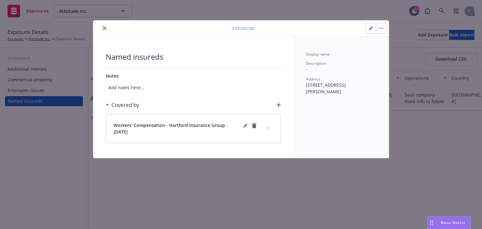
click at [279, 104] on icon "button" at bounding box center [278, 105] width 4 height 4
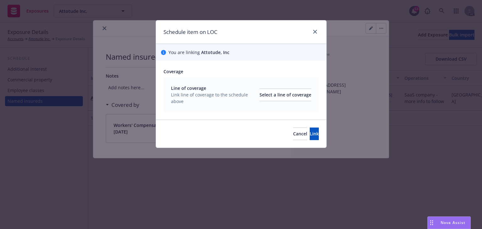
click at [276, 101] on div "Line of coverage Link line of coverage to the schedule above Select a line of c…" at bounding box center [241, 95] width 140 height 20
click at [275, 97] on div "Select a line of coverage" at bounding box center [285, 95] width 52 height 12
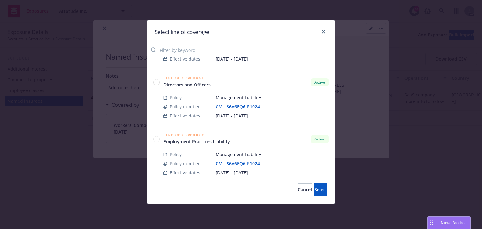
scroll to position [113, 0]
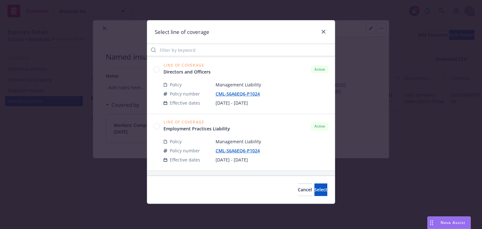
click at [158, 71] on circle at bounding box center [157, 69] width 6 height 6
click at [317, 194] on button "Select" at bounding box center [320, 189] width 13 height 13
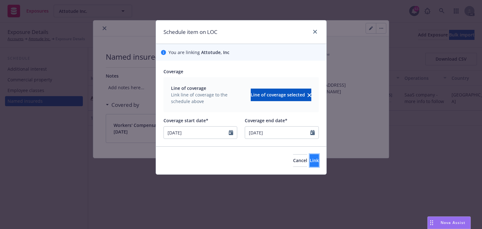
click at [310, 165] on button "Link" at bounding box center [314, 160] width 9 height 13
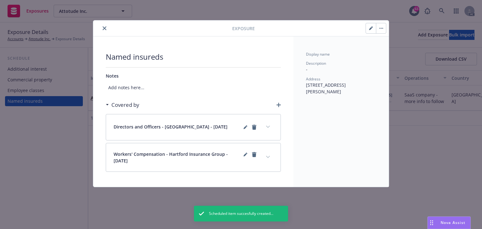
click at [278, 106] on icon "button" at bounding box center [278, 105] width 4 height 4
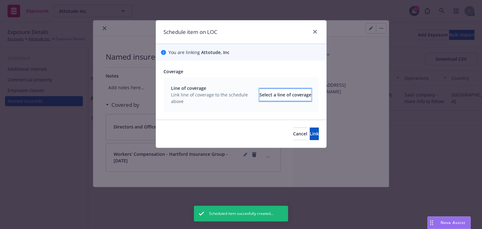
click at [275, 94] on div "Select a line of coverage" at bounding box center [285, 95] width 52 height 12
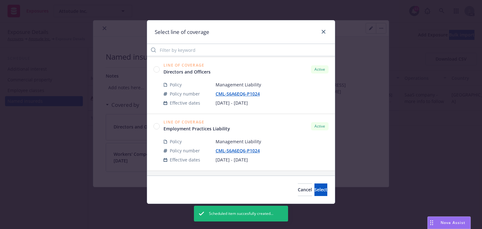
click at [155, 127] on circle at bounding box center [157, 126] width 6 height 6
click at [325, 192] on button "Select" at bounding box center [320, 189] width 13 height 13
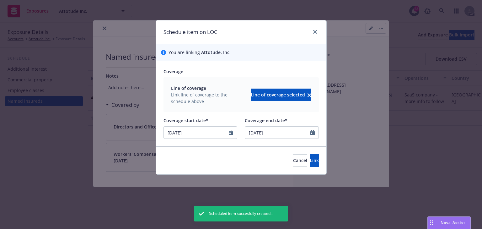
click at [311, 168] on div "Cancel Link" at bounding box center [241, 160] width 170 height 28
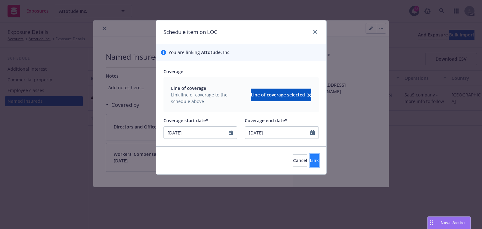
click at [310, 162] on span "Link" at bounding box center [314, 160] width 9 height 6
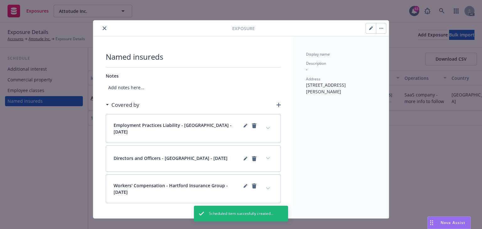
click at [264, 183] on button "expand content" at bounding box center [268, 188] width 10 height 10
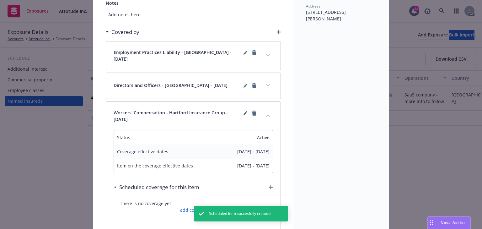
scroll to position [75, 0]
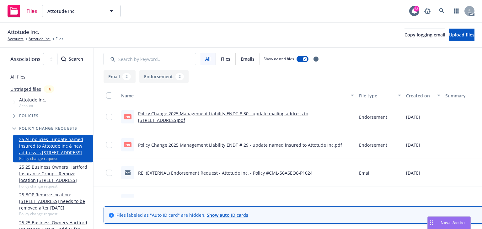
click at [289, 116] on link "Policy Change 2025 Management Liability ENDT # 30 - update mailing address to […" at bounding box center [223, 116] width 170 height 13
click at [256, 144] on link "Policy Change 2025 Management Liability ENDT # 29 - update named insured to Att…" at bounding box center [240, 145] width 204 height 6
